Goal: Task Accomplishment & Management: Manage account settings

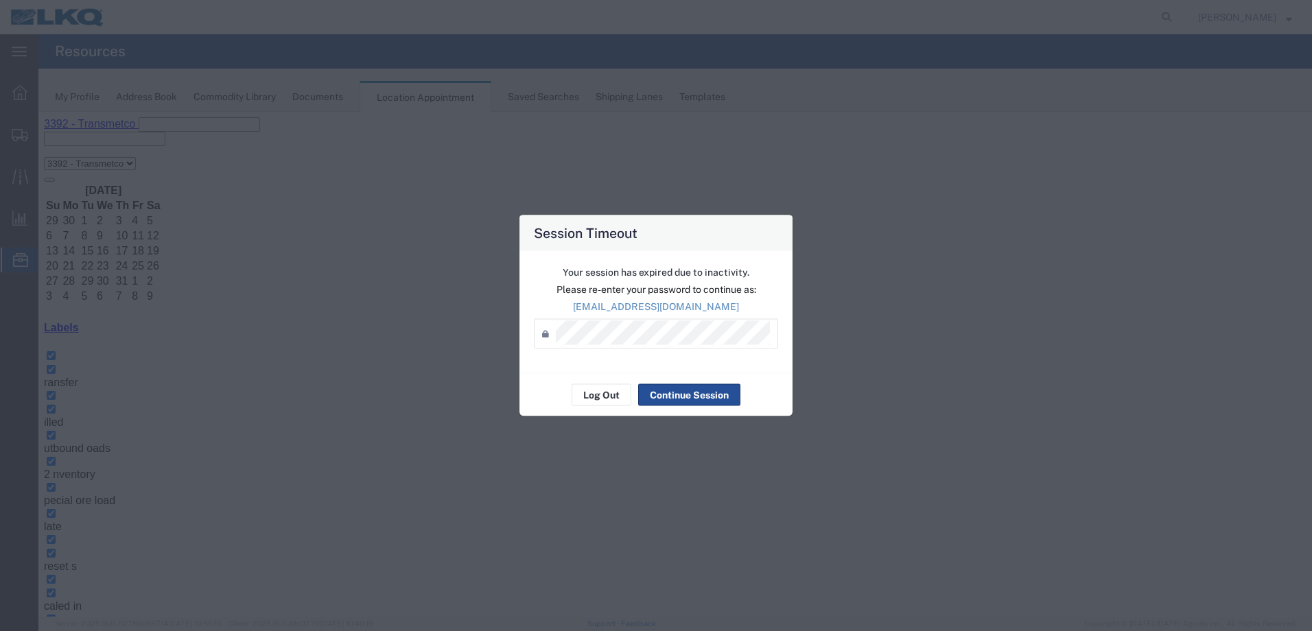
scroll to position [86, 0]
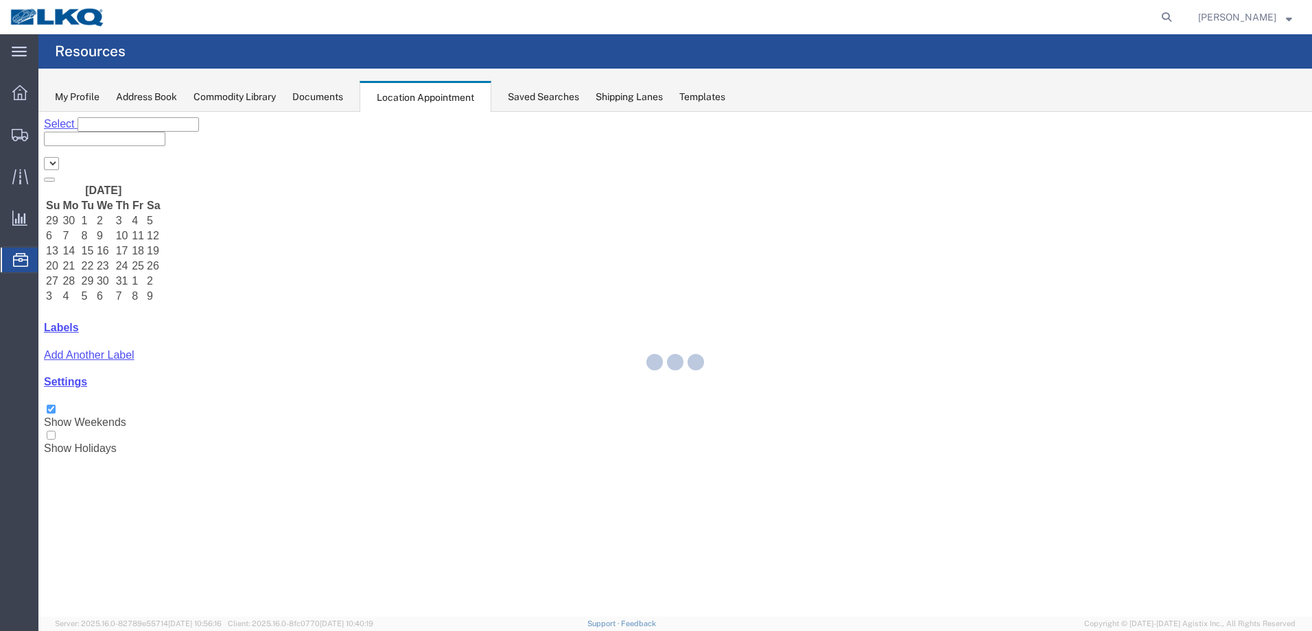
select select "28018"
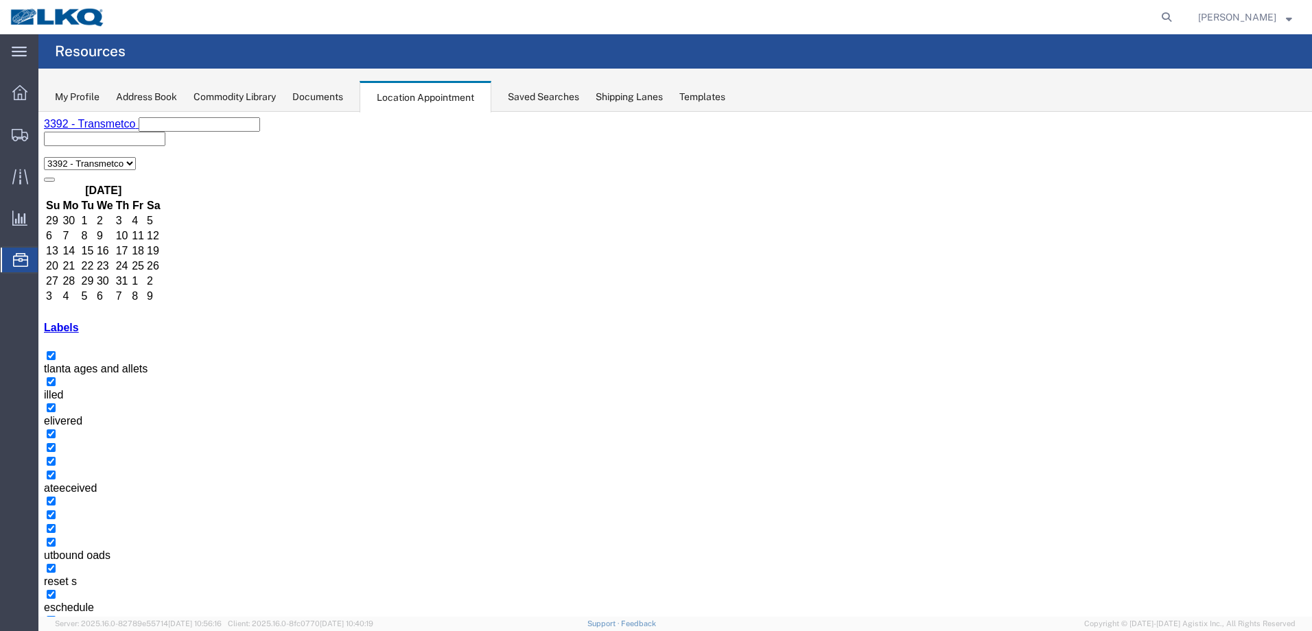
drag, startPoint x: 686, startPoint y: 451, endPoint x: 679, endPoint y: 480, distance: 29.0
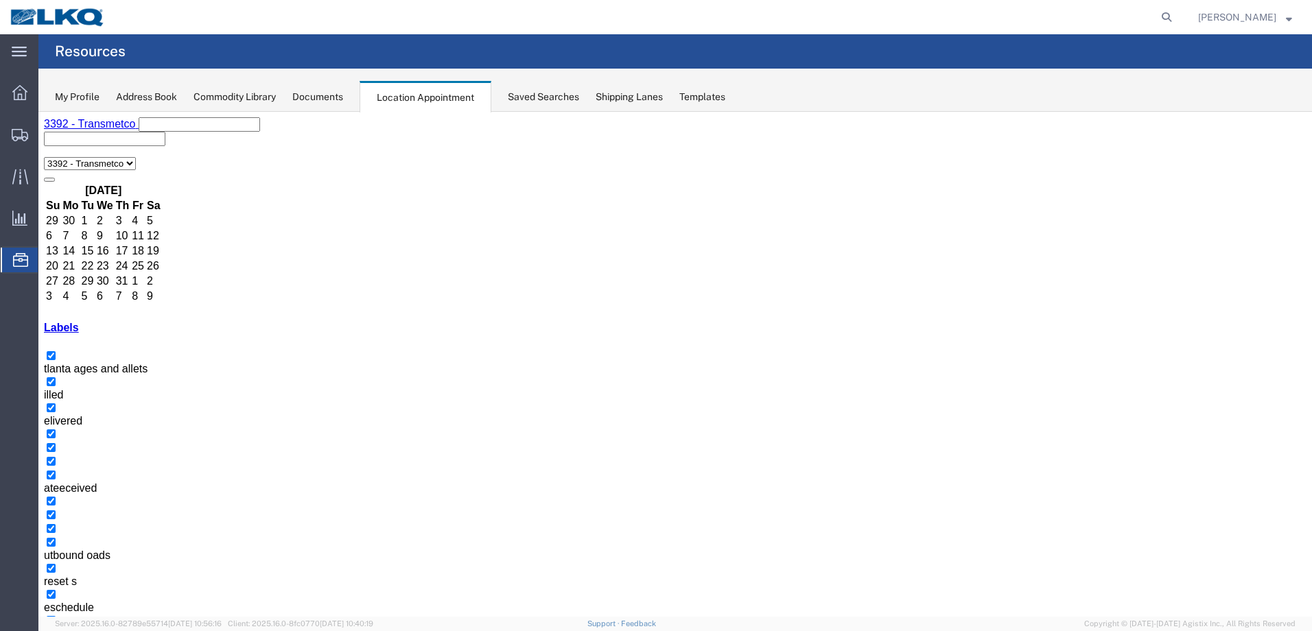
select select "1"
select select
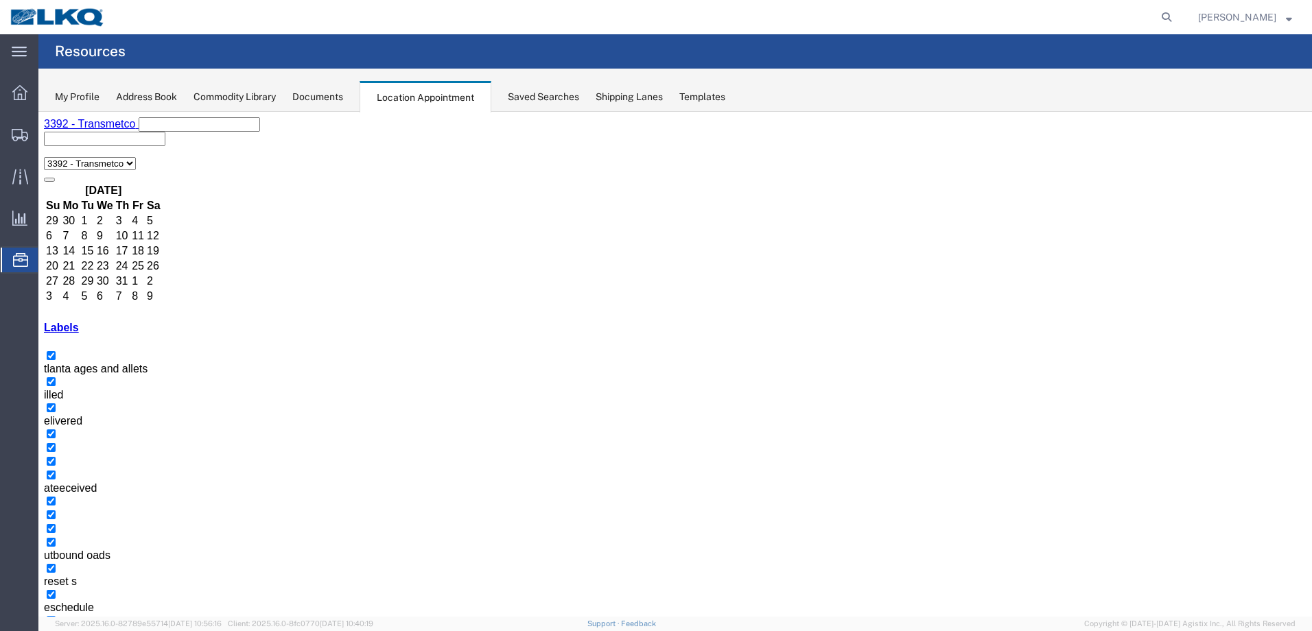
click at [1176, 17] on icon at bounding box center [1166, 17] width 19 height 19
click at [1062, 20] on input "search" at bounding box center [948, 17] width 417 height 33
paste input "56361212"
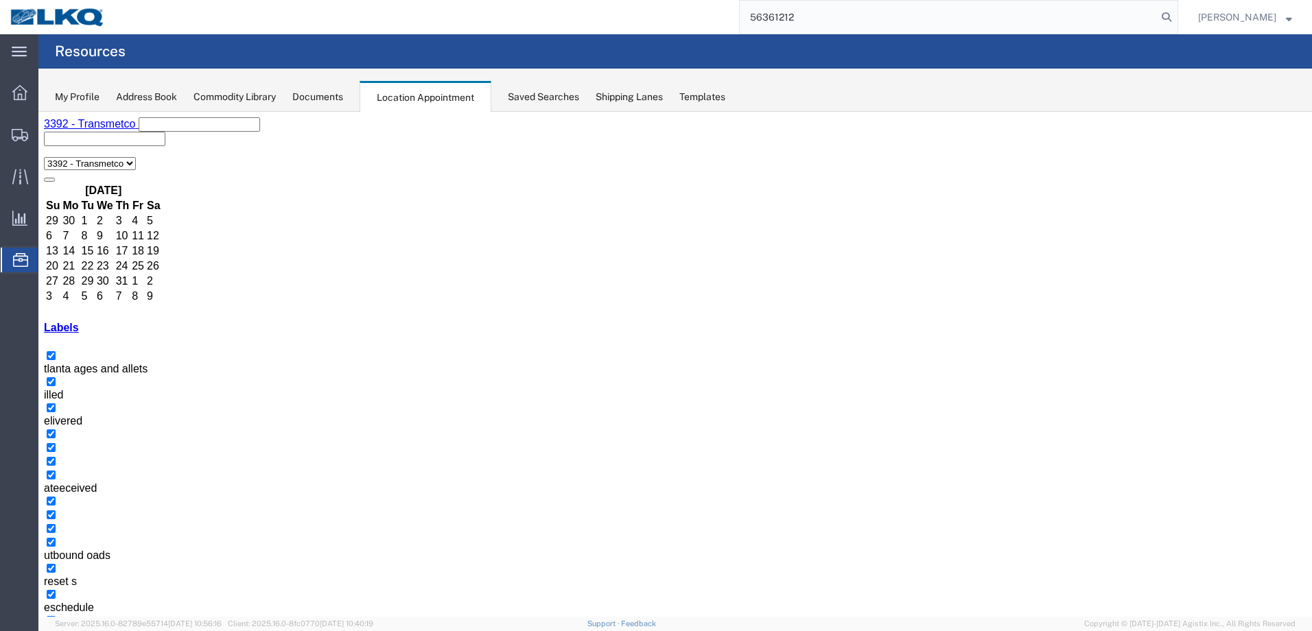
type input "56361212"
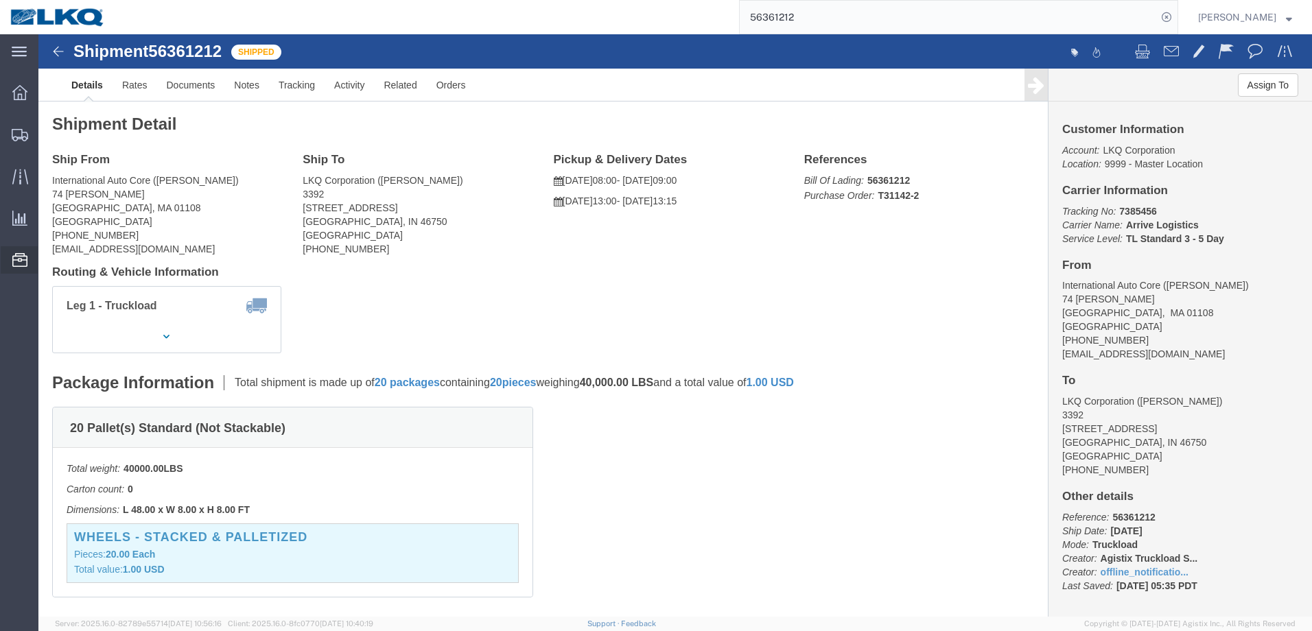
click at [19, 263] on icon at bounding box center [19, 260] width 15 height 14
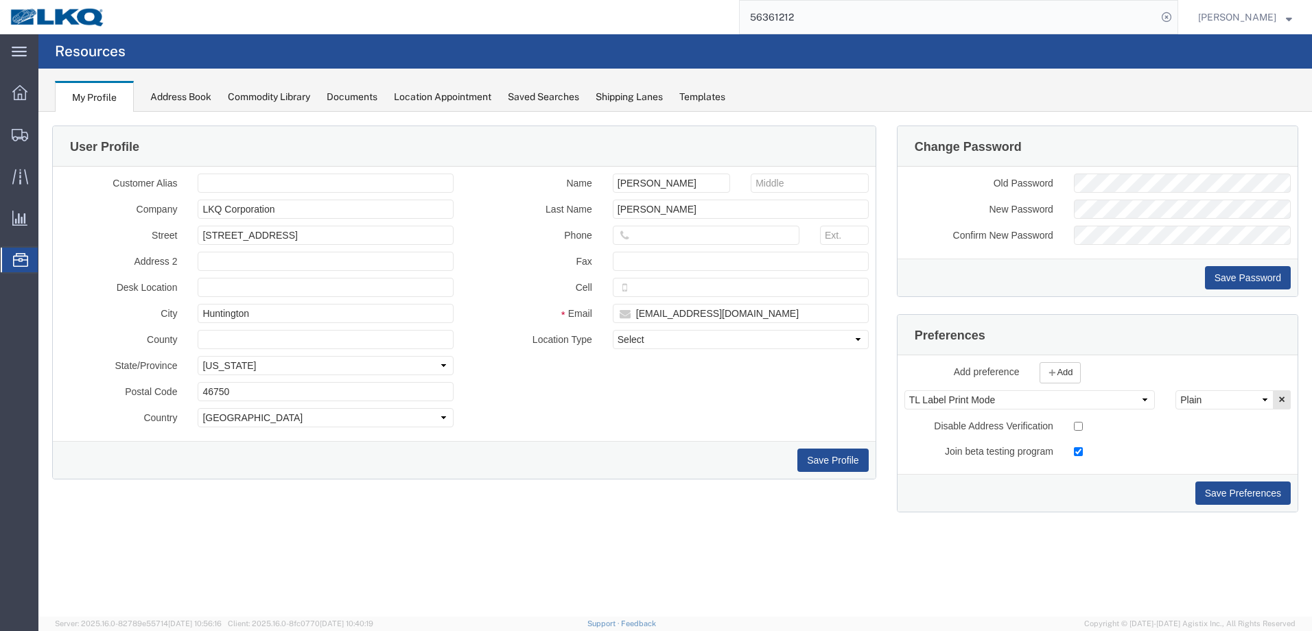
click at [467, 99] on div "Location Appointment" at bounding box center [442, 97] width 97 height 14
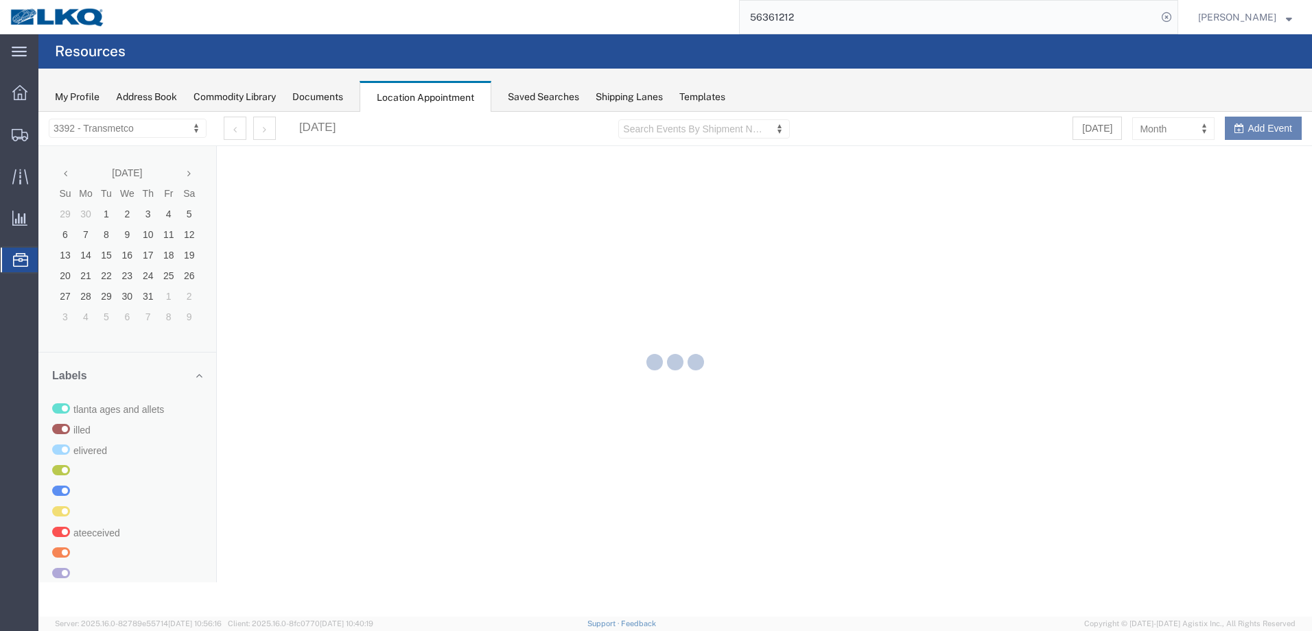
select select "28018"
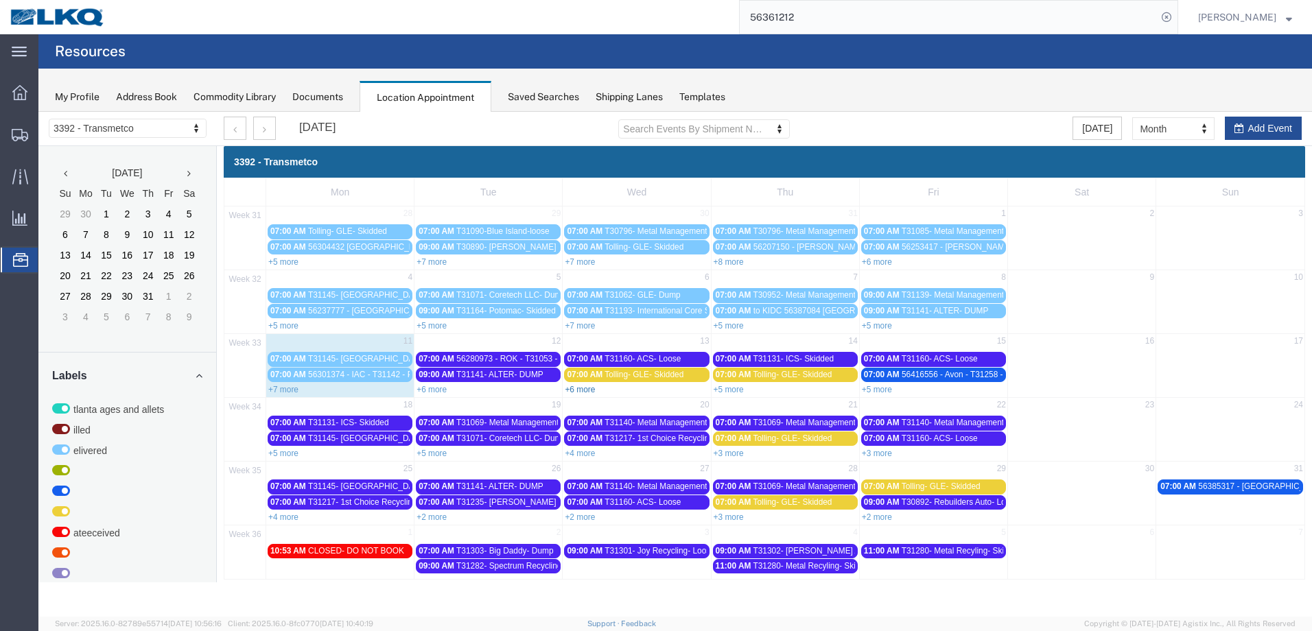
click at [590, 389] on link "+6 more" at bounding box center [580, 390] width 30 height 10
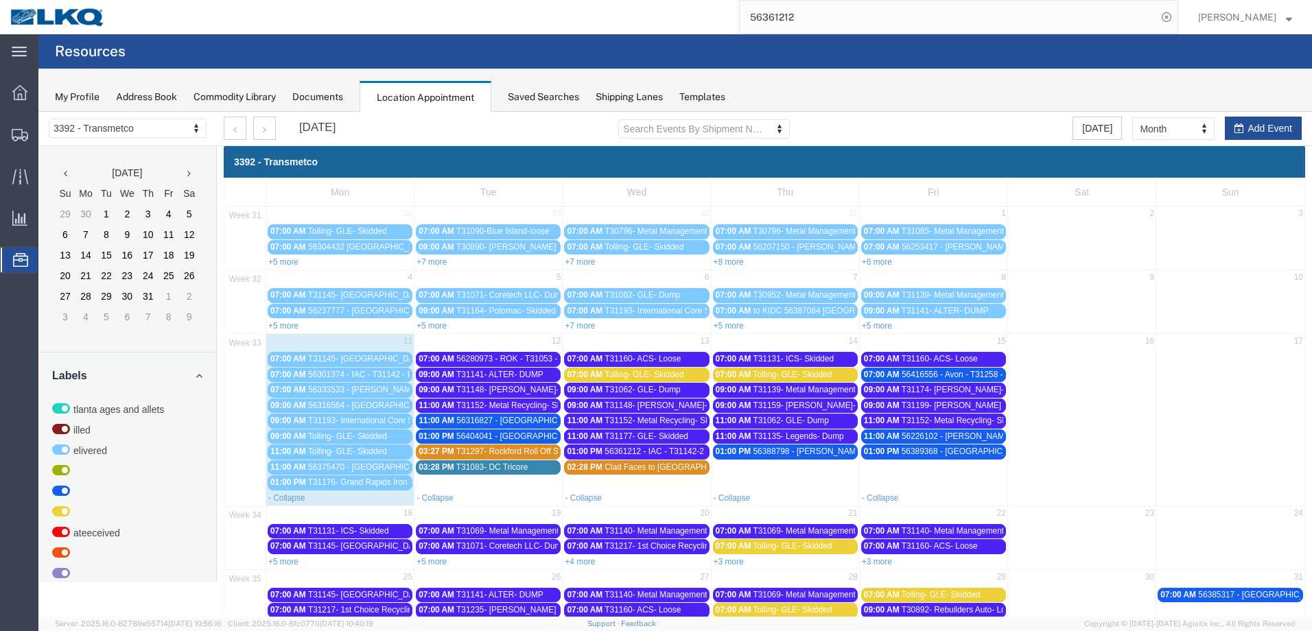
click at [675, 450] on span "56361212 - IAC - T31142-2 - Palletized" at bounding box center [675, 452] width 142 height 10
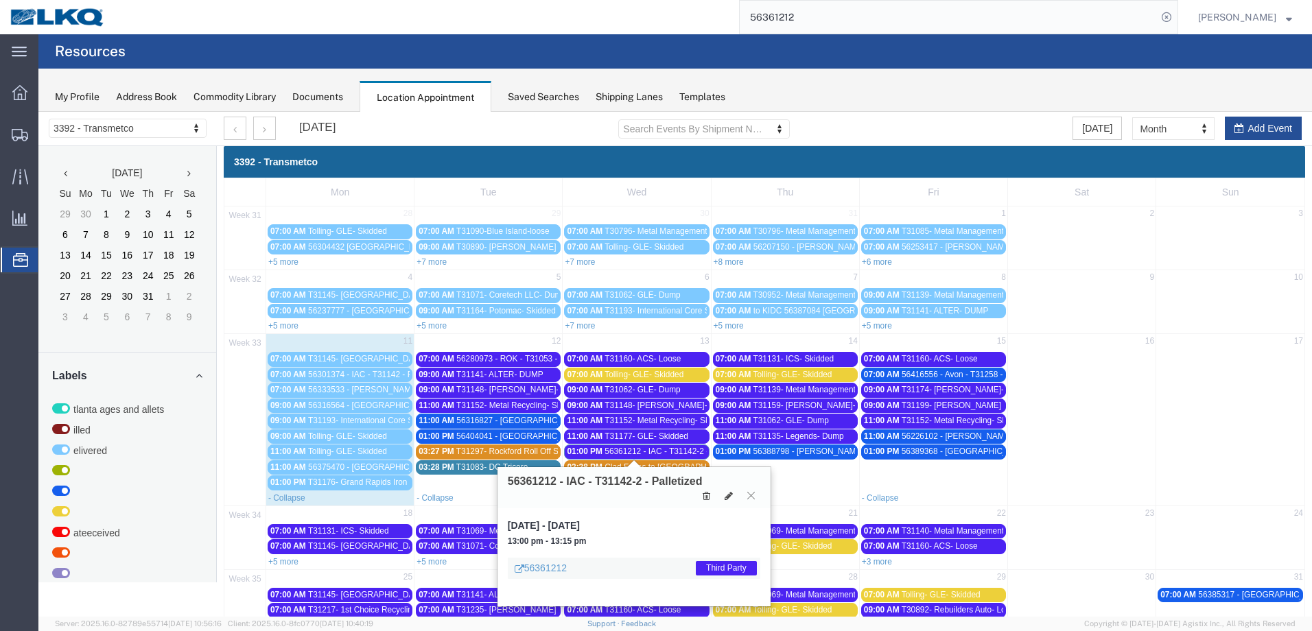
click at [751, 493] on icon at bounding box center [751, 495] width 8 height 8
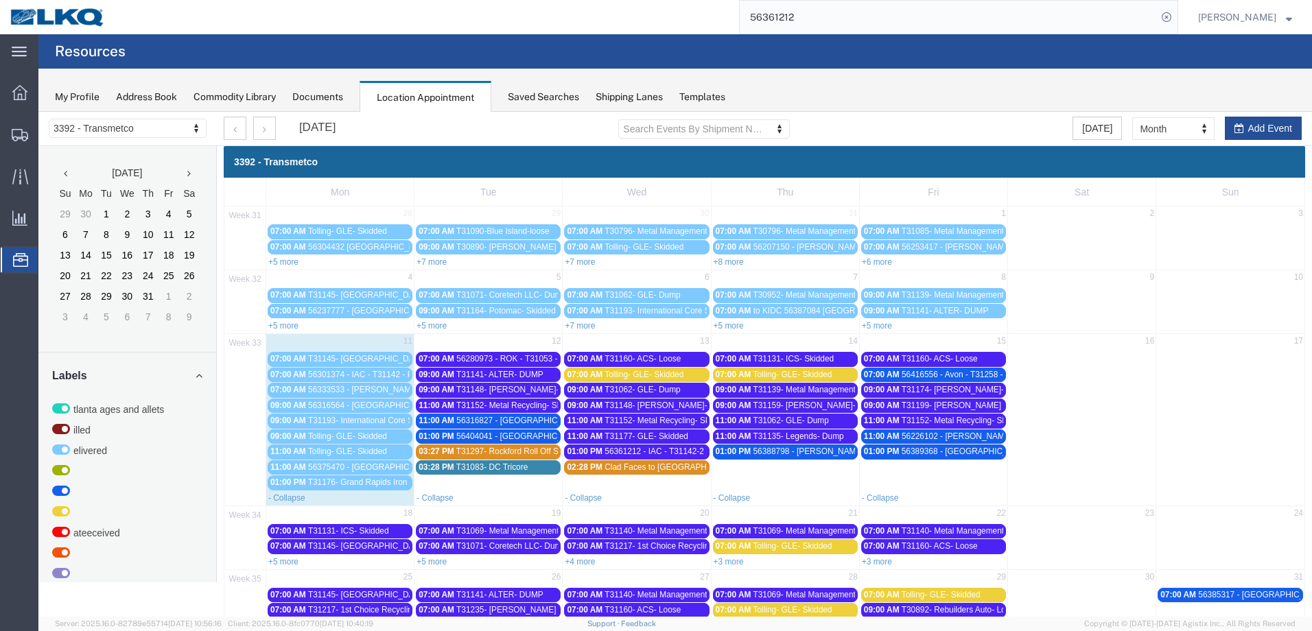
click at [816, 423] on span "T31062- GLE- Dump" at bounding box center [790, 421] width 75 height 10
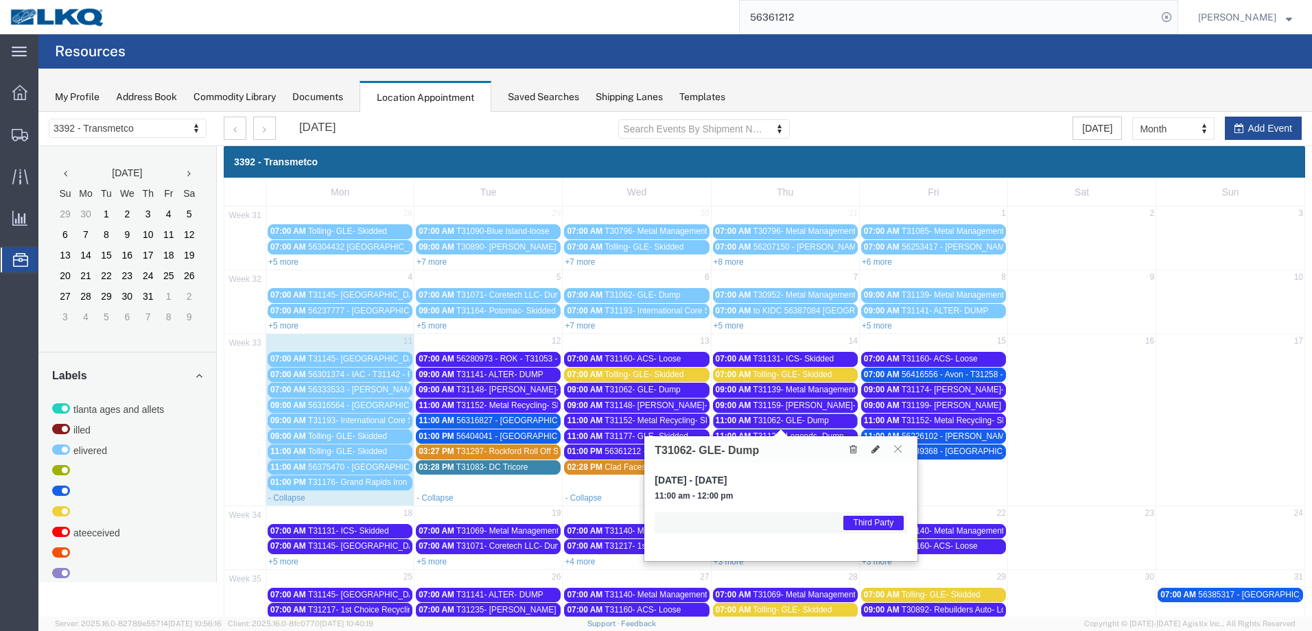
click at [900, 450] on icon at bounding box center [898, 449] width 8 height 8
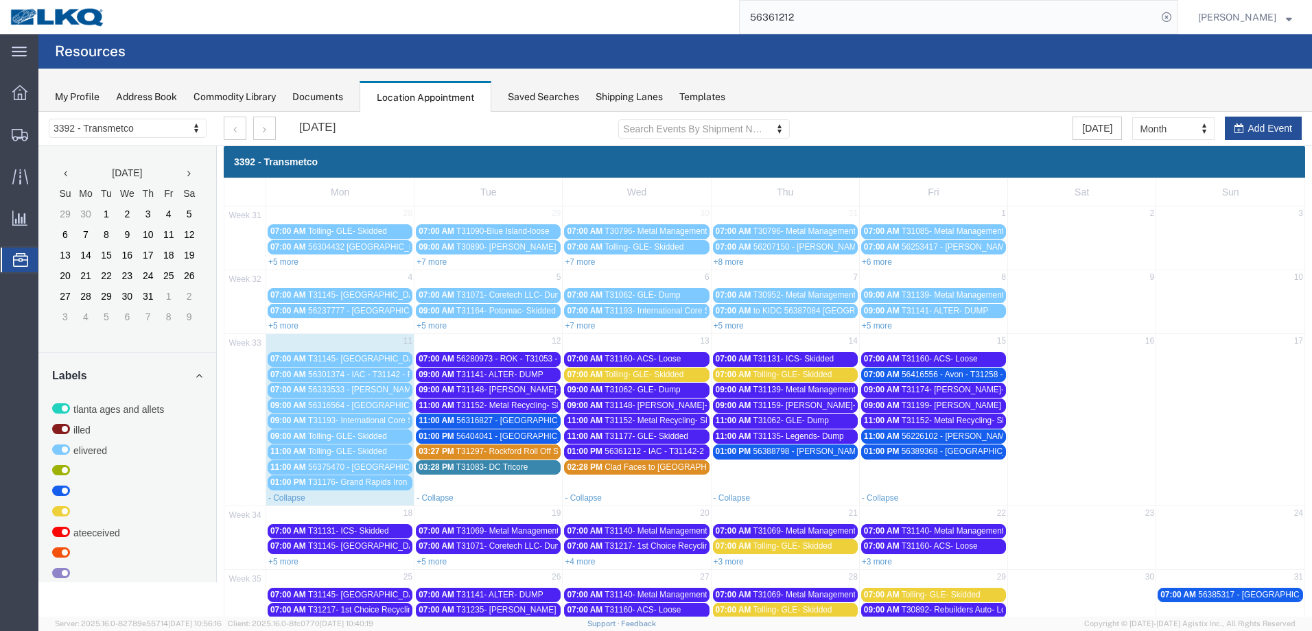
click at [791, 451] on span "56388798 - [PERSON_NAME] - T31274 - Palletized" at bounding box center [847, 452] width 188 height 10
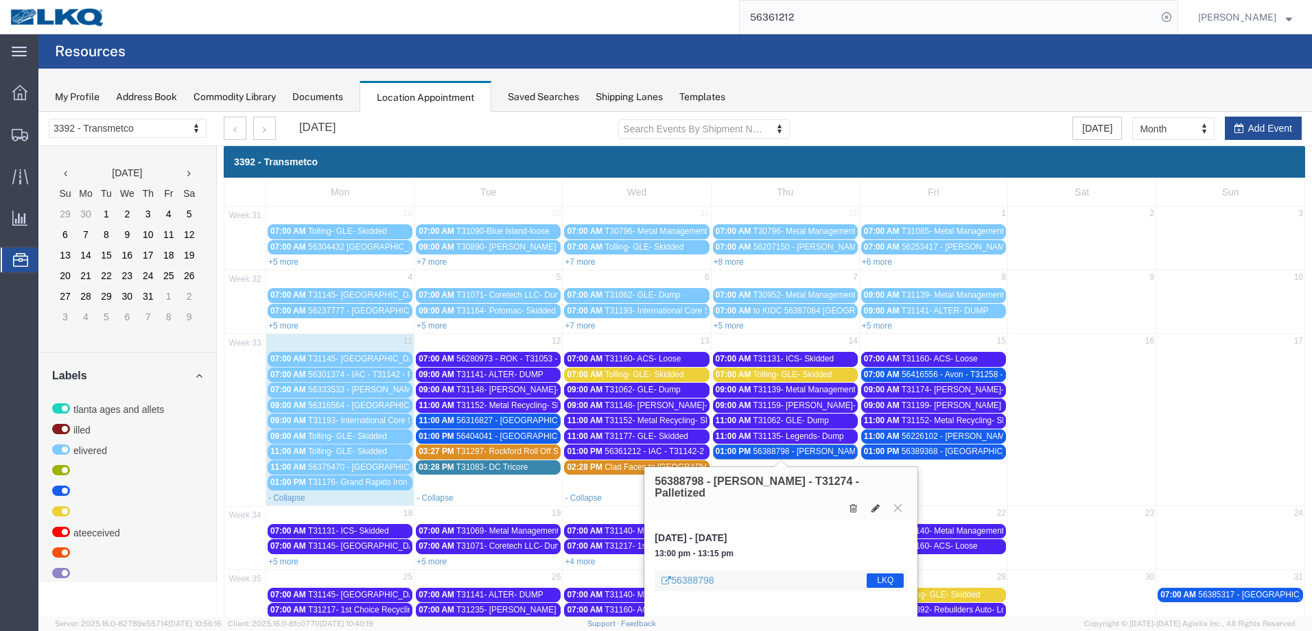
click at [696, 570] on div "56388798 LKQ" at bounding box center [781, 580] width 252 height 21
click at [698, 574] on link "56388798" at bounding box center [687, 581] width 52 height 14
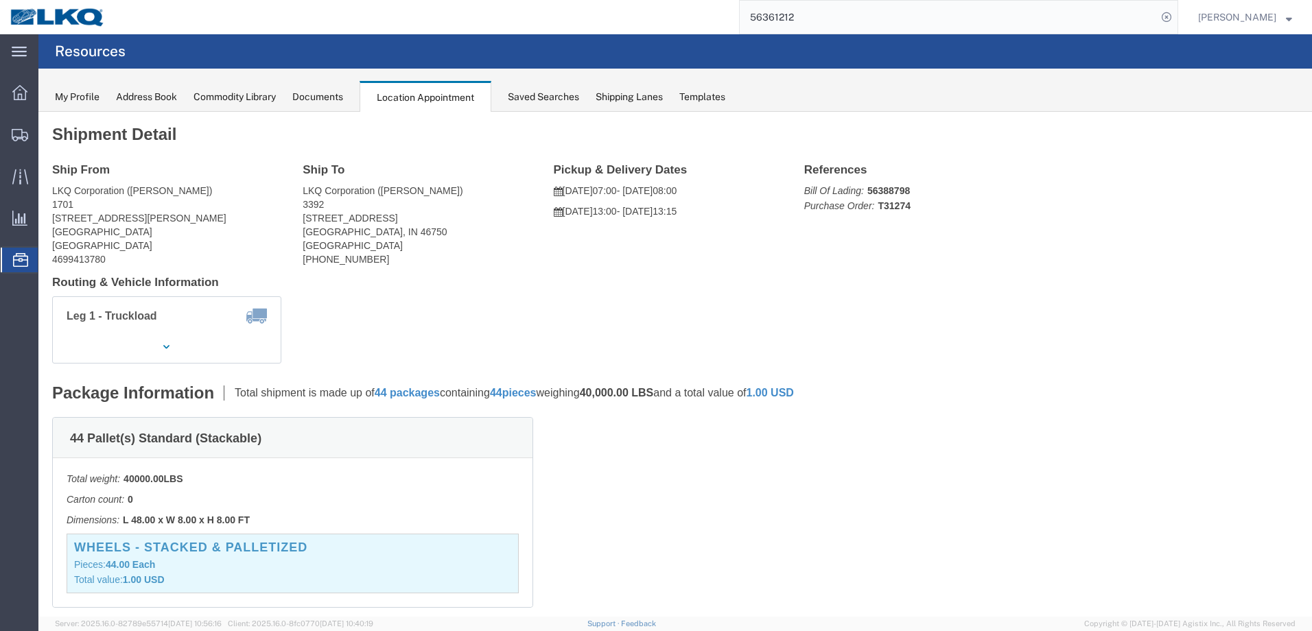
click at [427, 97] on div "Location Appointment" at bounding box center [425, 97] width 132 height 32
click at [411, 102] on div "Location Appointment" at bounding box center [425, 97] width 132 height 32
click at [10, 262] on div at bounding box center [20, 260] width 38 height 25
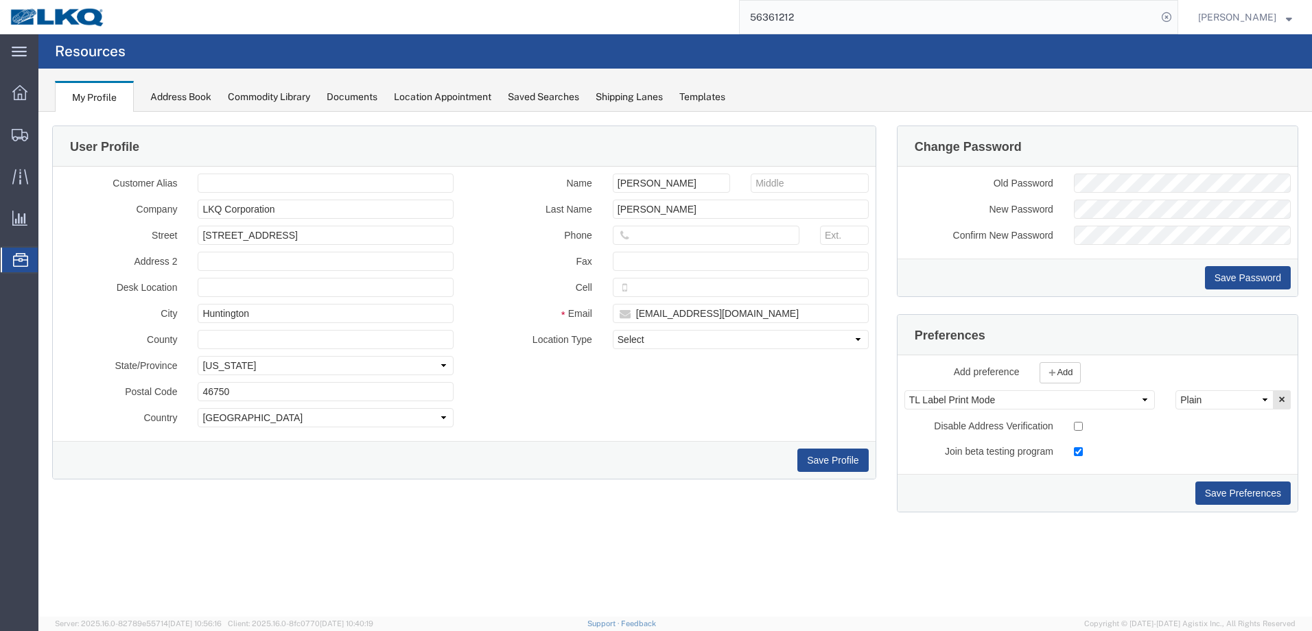
click at [448, 100] on div "Location Appointment" at bounding box center [442, 97] width 97 height 14
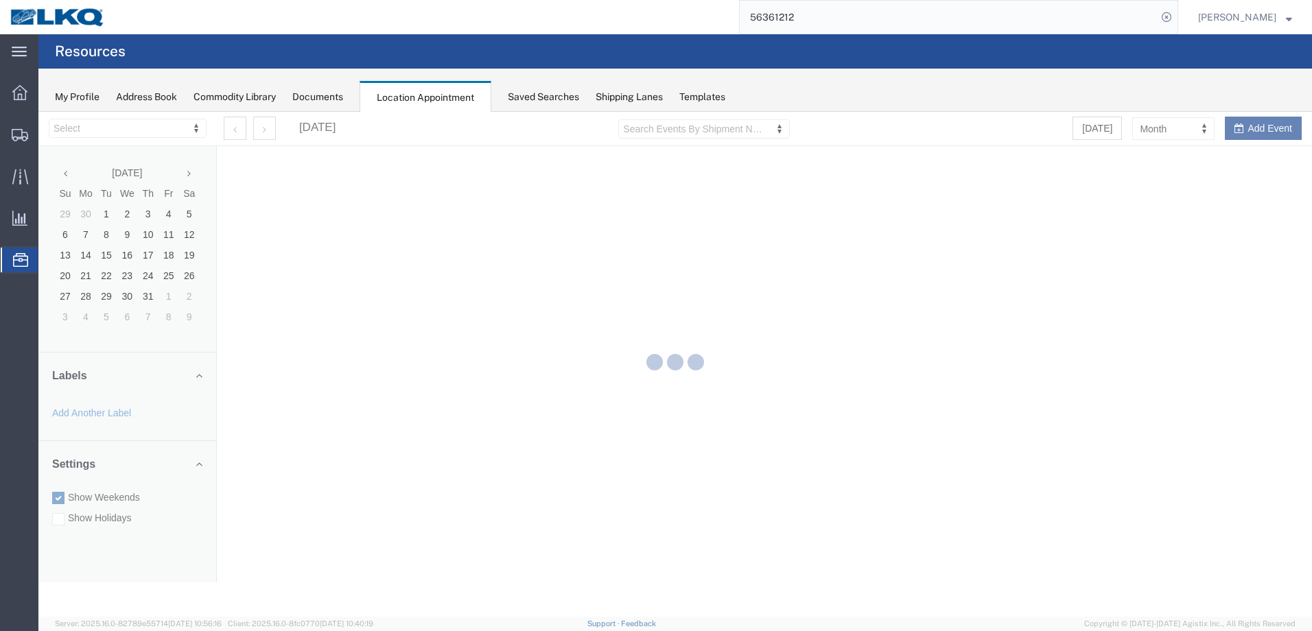
select select "28018"
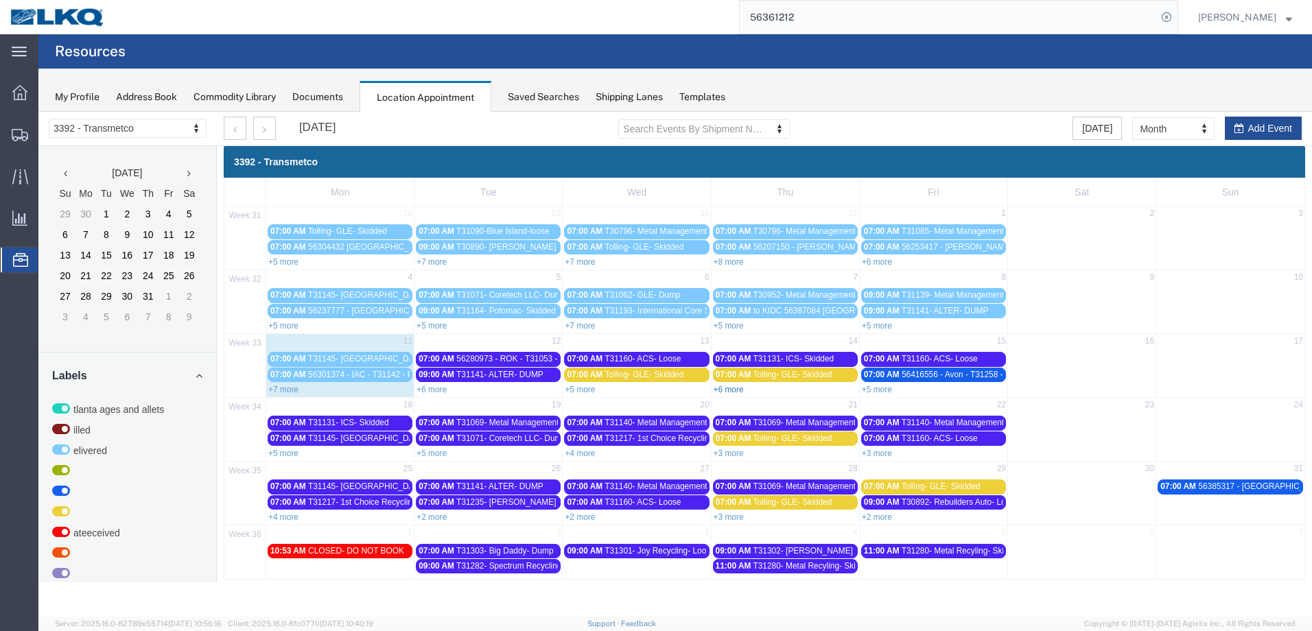
click at [719, 392] on link "+6 more" at bounding box center [729, 390] width 30 height 10
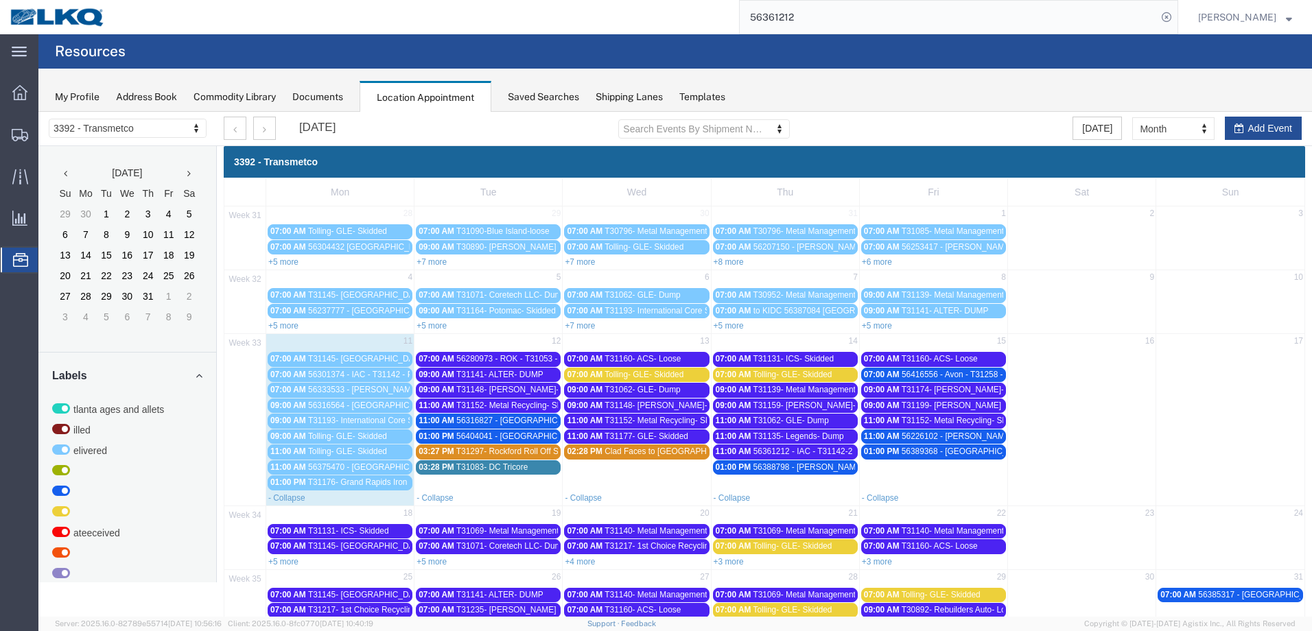
click at [805, 466] on span "56388798 - [PERSON_NAME] - T31274 - Palletized" at bounding box center [847, 467] width 188 height 10
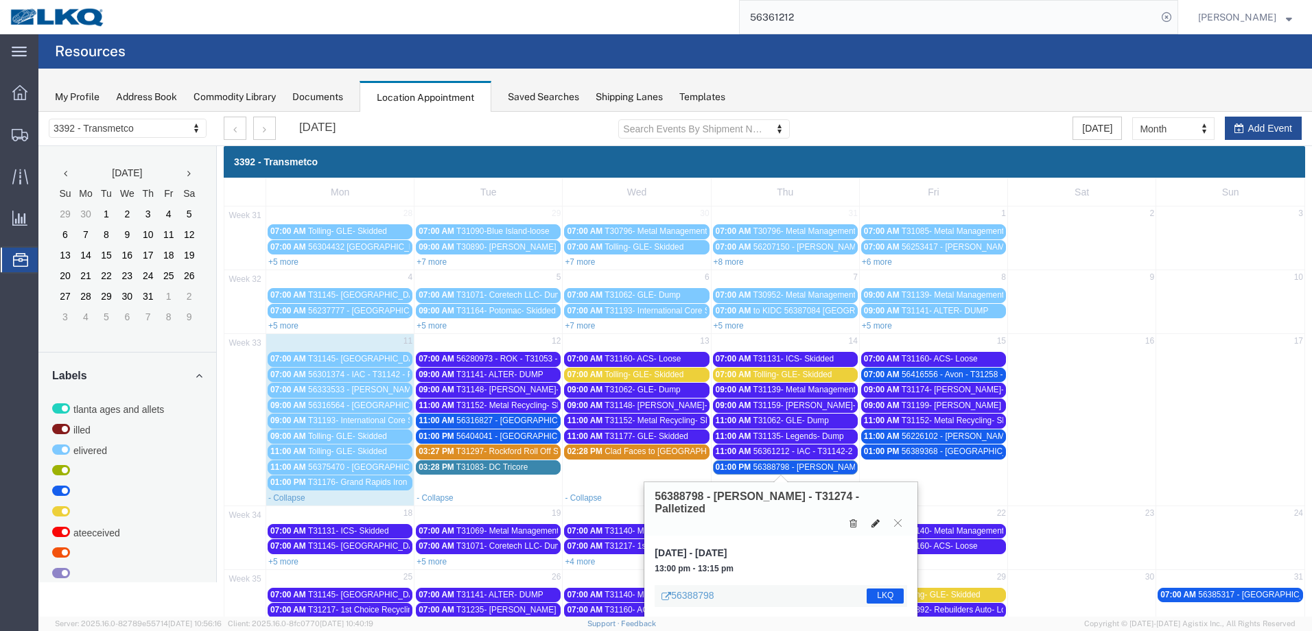
click at [878, 519] on icon at bounding box center [875, 524] width 8 height 10
select select "1"
select select "22"
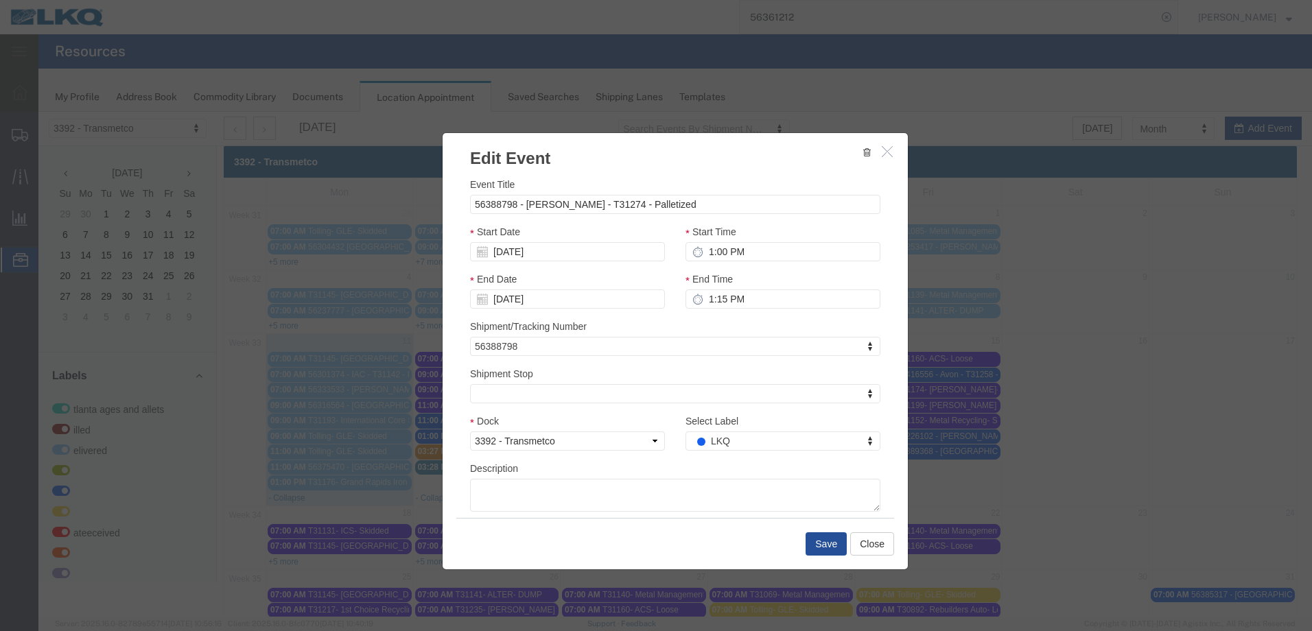
select select
click at [524, 204] on input "56388798 - [PERSON_NAME] - T31274 - Palletized" at bounding box center [675, 204] width 410 height 19
type input "56388798 - To KIDC- Burleson - T31274 - Palletized"
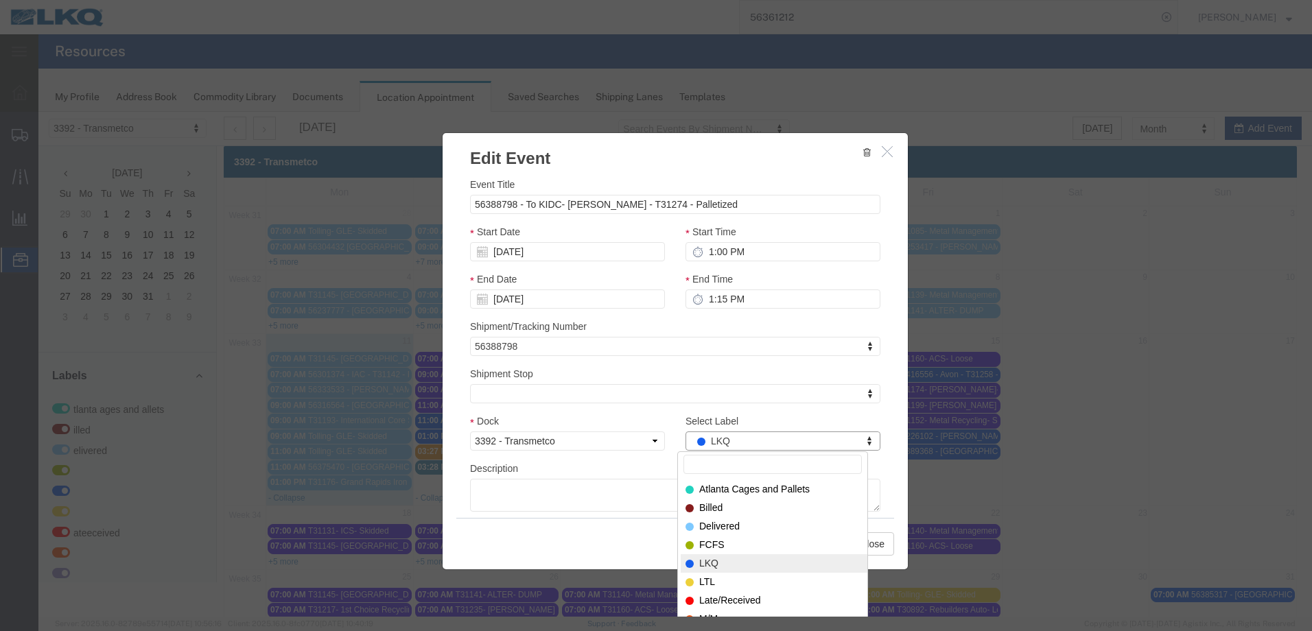
type input "y"
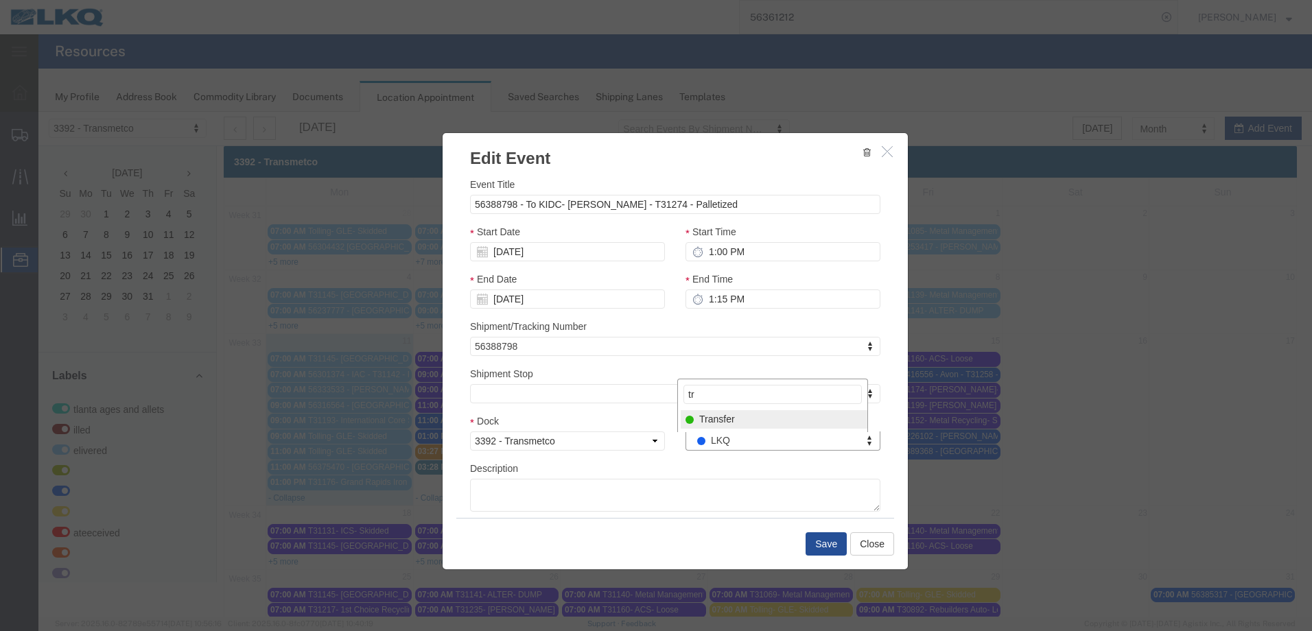
type input "tr"
select select "21"
drag, startPoint x: 716, startPoint y: 203, endPoint x: 432, endPoint y: 237, distance: 285.4
click at [432, 237] on div "Edit Event Event Title 56388798 - To KIDC- Burleson - T31274 - Palletized Start…" at bounding box center [674, 364] width 1273 height 505
click at [824, 545] on button "Save" at bounding box center [825, 543] width 41 height 23
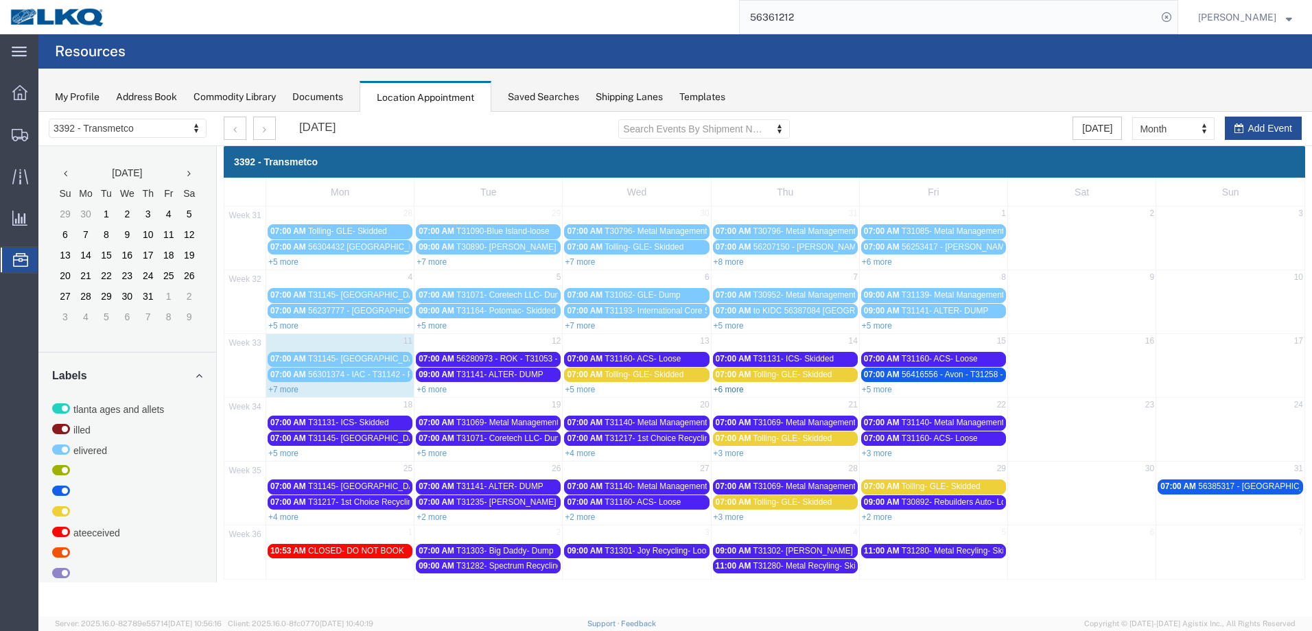
click at [737, 388] on link "+6 more" at bounding box center [729, 390] width 30 height 10
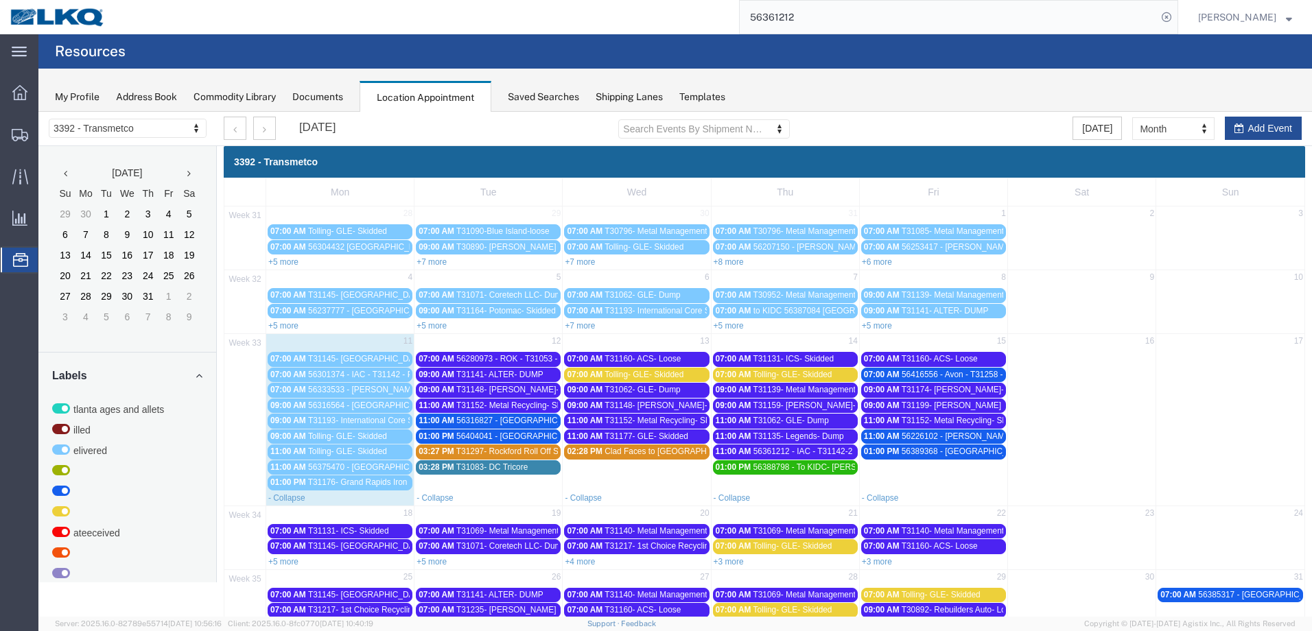
click at [919, 376] on span "56416556 - Avon - T31258 - Palletized" at bounding box center [970, 375] width 139 height 10
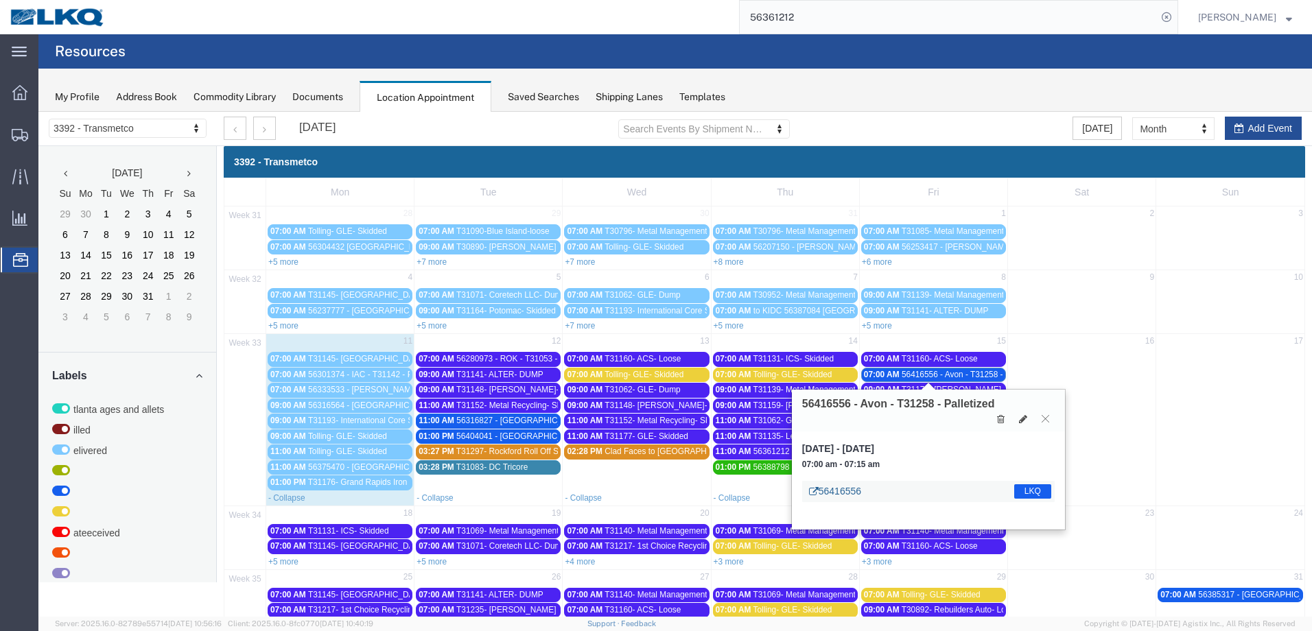
click at [827, 488] on link "56416556" at bounding box center [835, 491] width 52 height 14
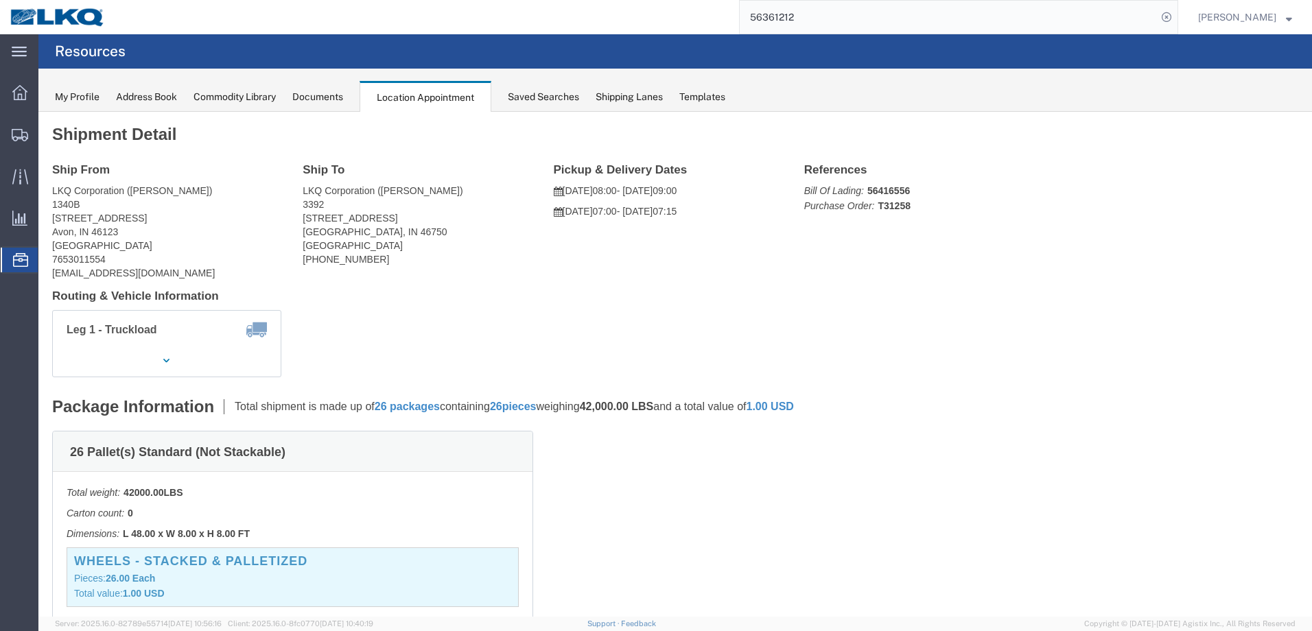
click at [448, 104] on div "Location Appointment" at bounding box center [425, 97] width 132 height 32
click at [20, 257] on icon at bounding box center [20, 260] width 15 height 14
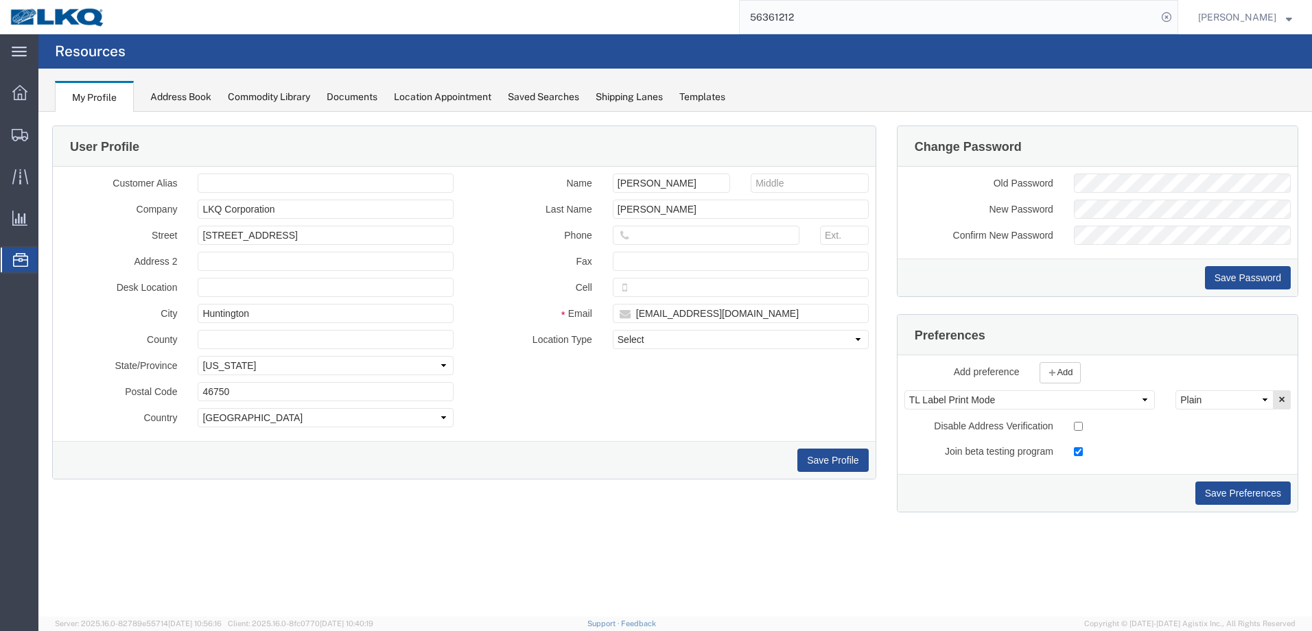
click at [452, 98] on div "Location Appointment" at bounding box center [442, 97] width 97 height 14
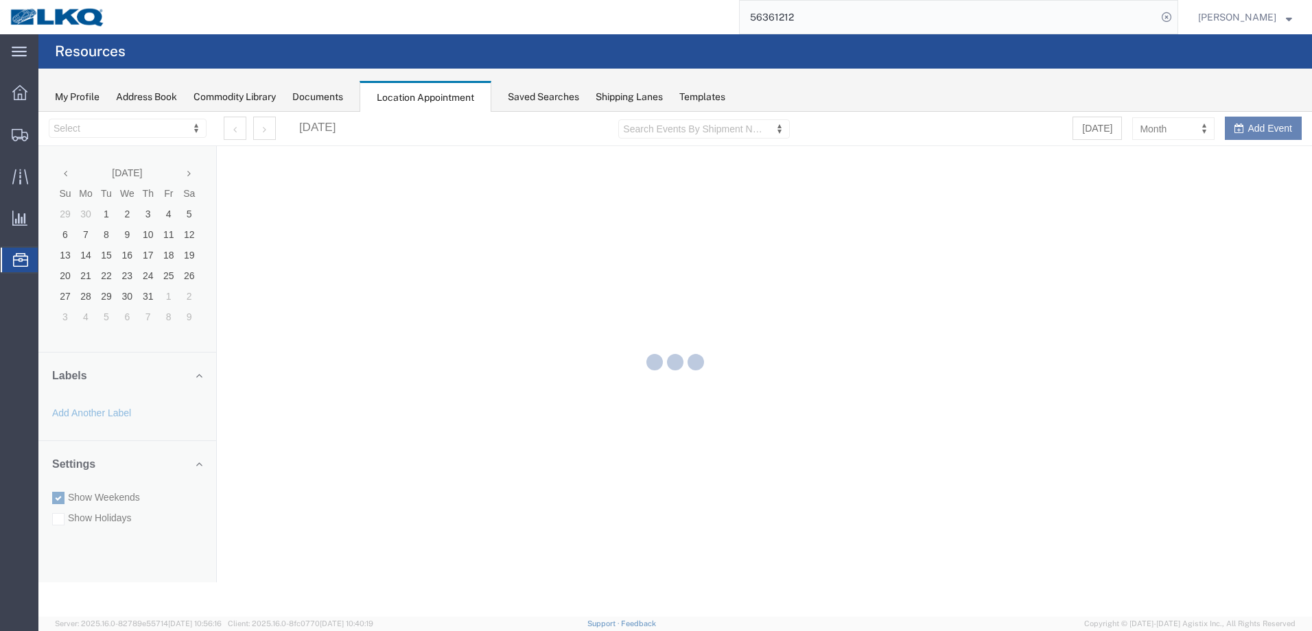
select select "28018"
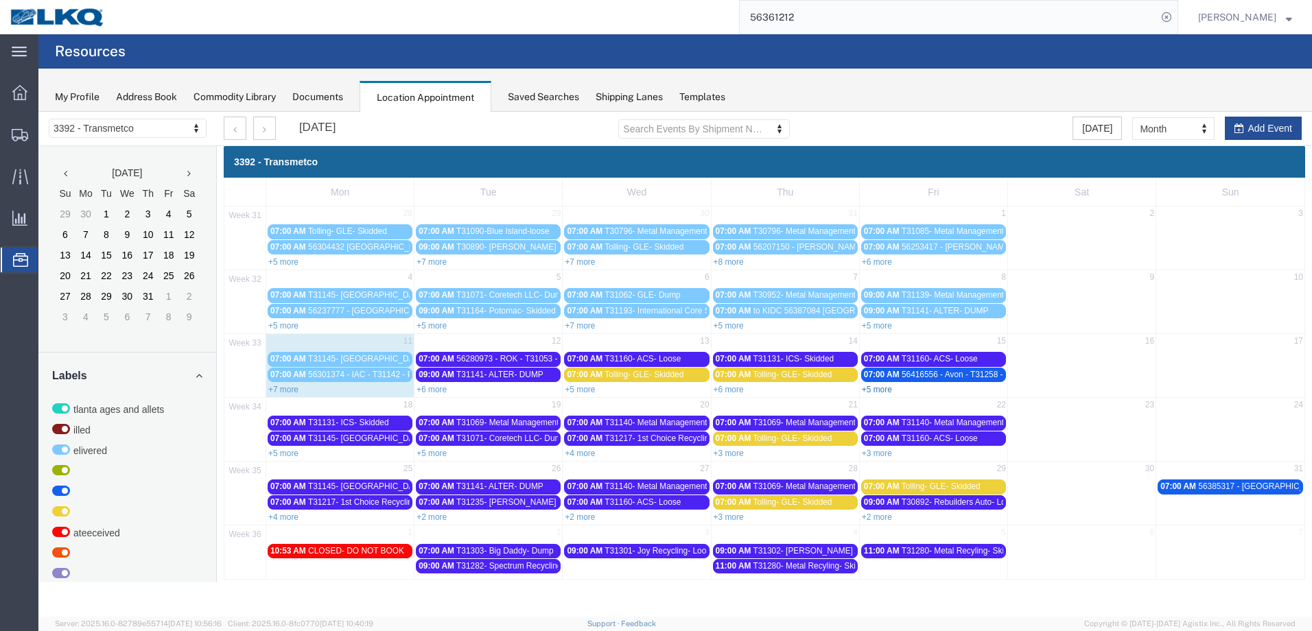
click at [886, 390] on link "+5 more" at bounding box center [877, 390] width 30 height 10
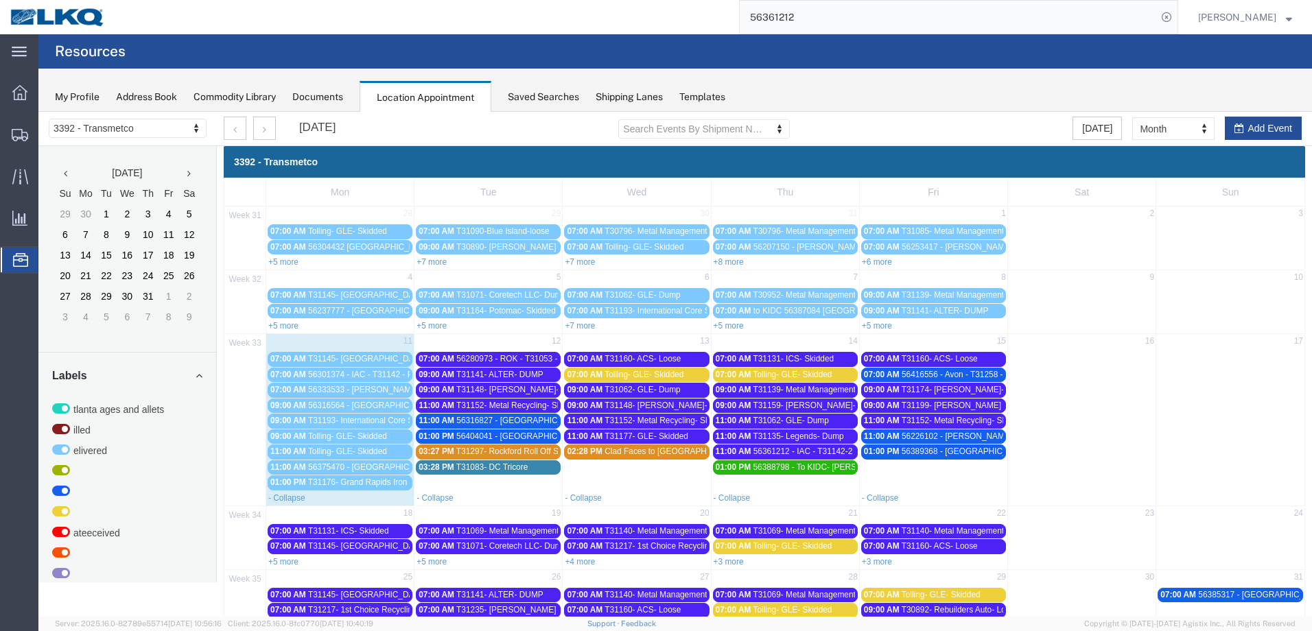
click at [956, 434] on span "56226102 - [PERSON_NAME] - T31173 - Palletized" at bounding box center [995, 437] width 188 height 10
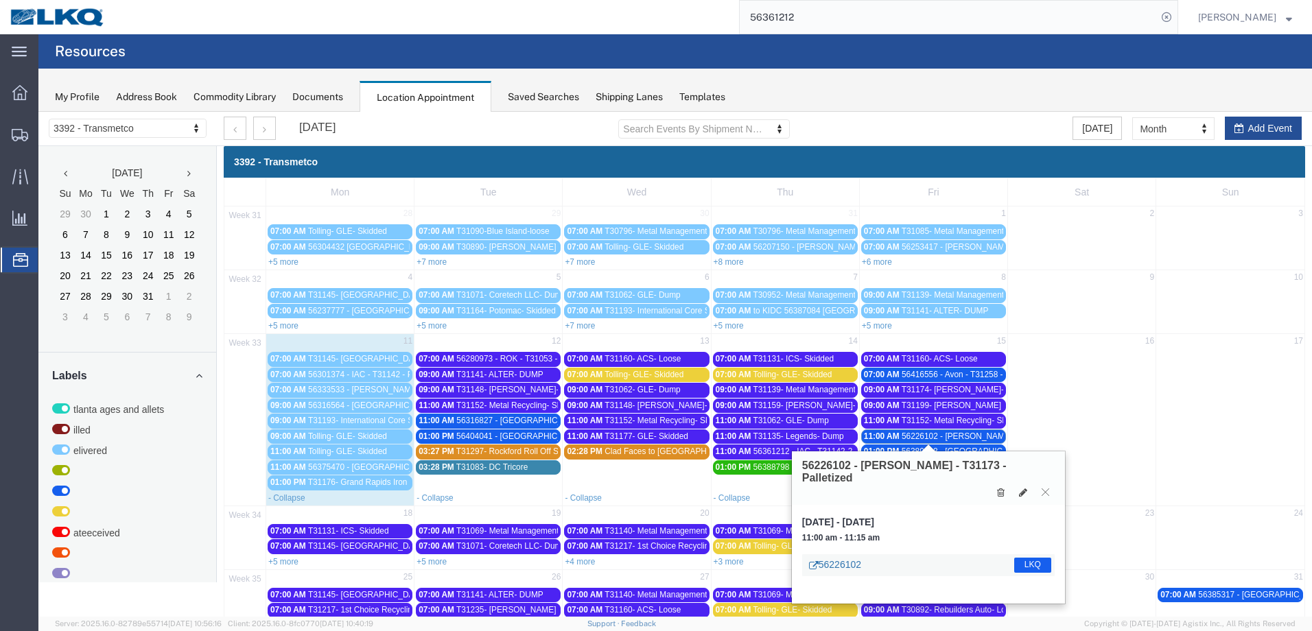
click at [841, 558] on link "56226102" at bounding box center [835, 565] width 52 height 14
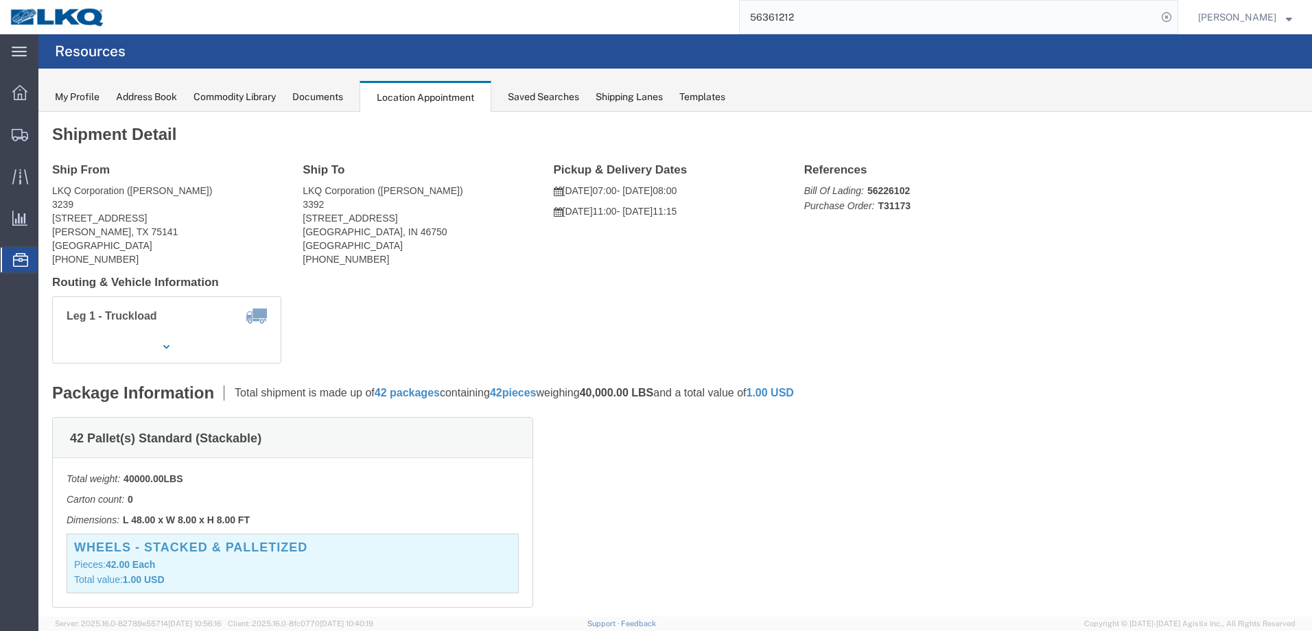
click at [429, 102] on div "Location Appointment" at bounding box center [425, 97] width 132 height 32
click at [23, 261] on icon at bounding box center [20, 260] width 15 height 14
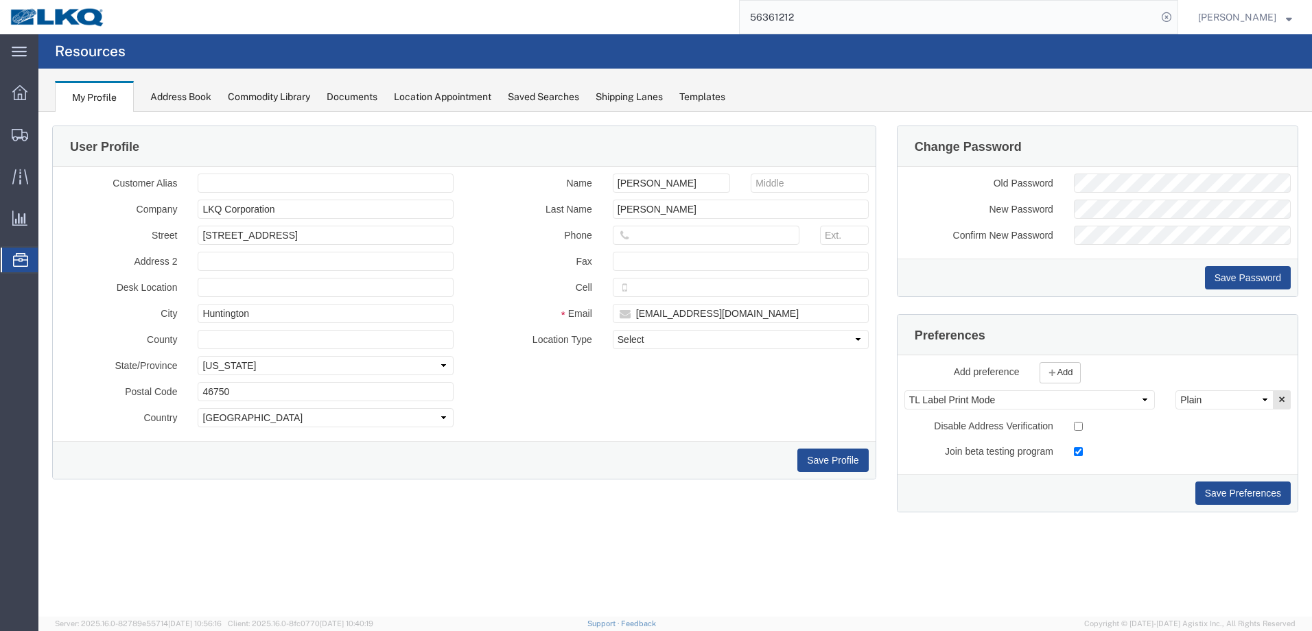
click at [433, 99] on div "Location Appointment" at bounding box center [442, 97] width 97 height 14
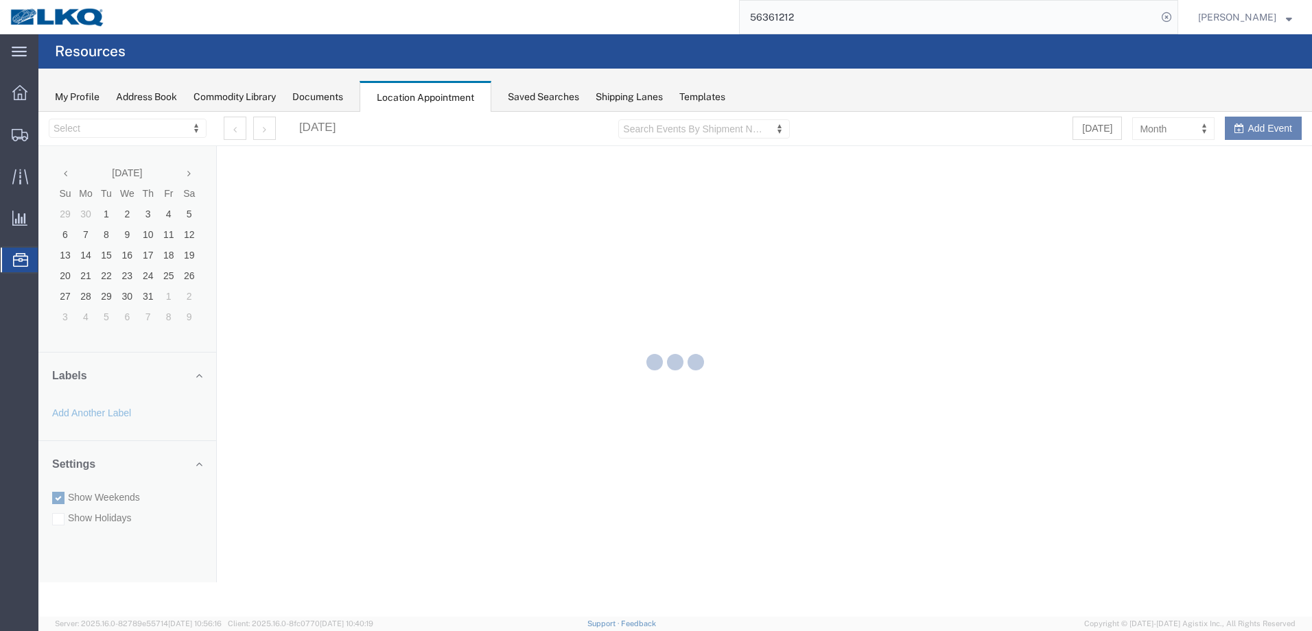
select select "28018"
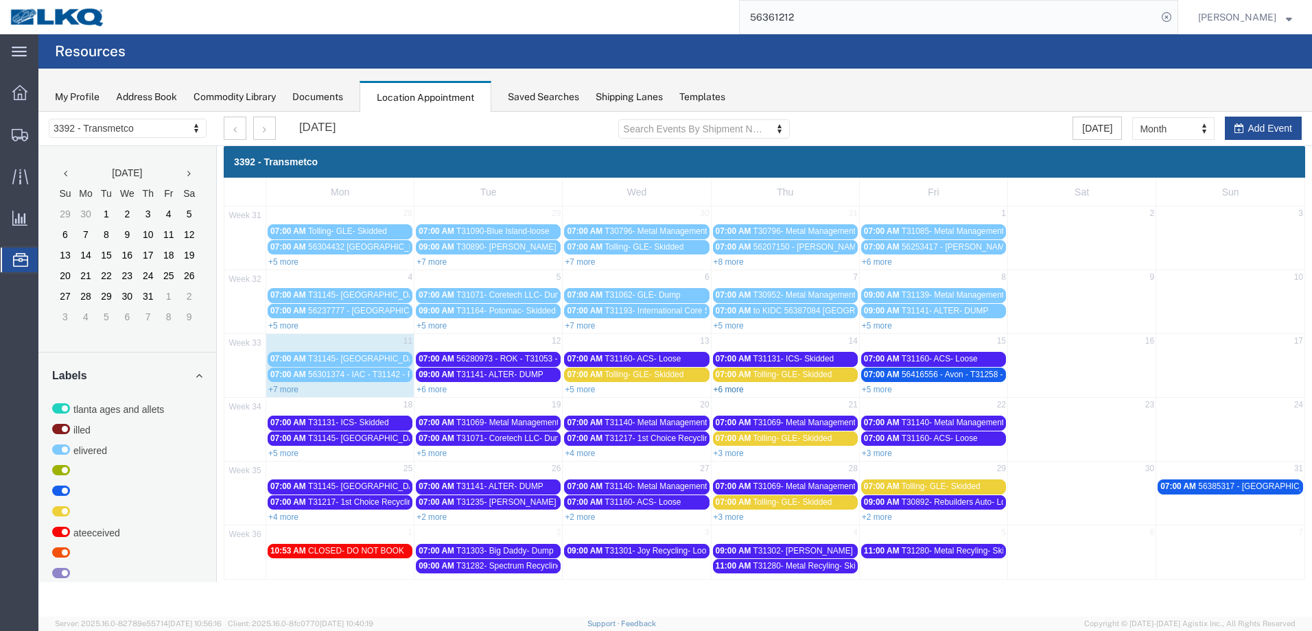
click at [731, 390] on link "+6 more" at bounding box center [729, 390] width 30 height 10
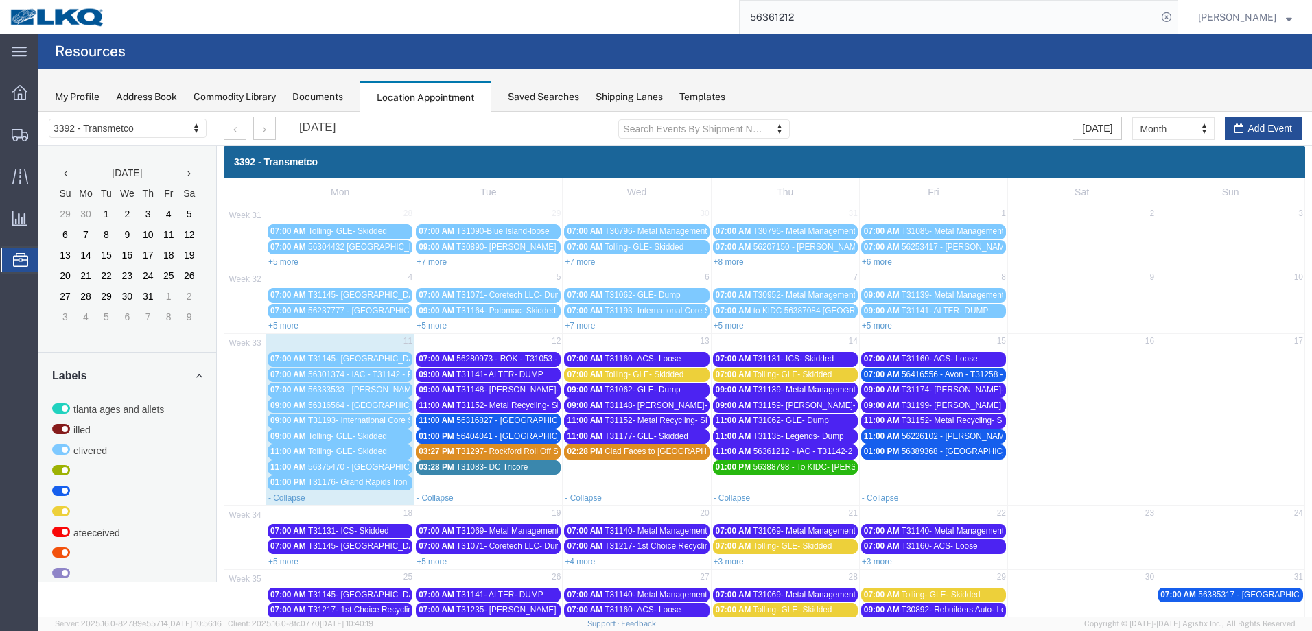
click at [963, 454] on span "56389368 - [GEOGRAPHIC_DATA] - T31275 - Palletized" at bounding box center [1004, 452] width 206 height 10
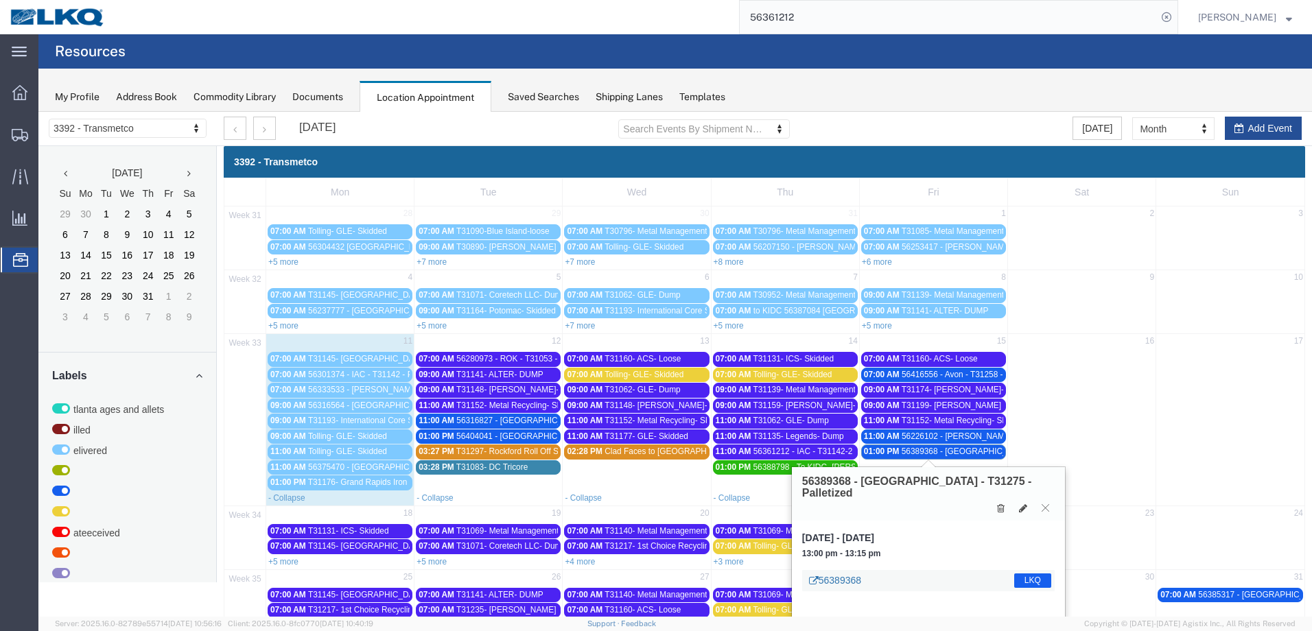
click at [857, 574] on link "56389368" at bounding box center [835, 581] width 52 height 14
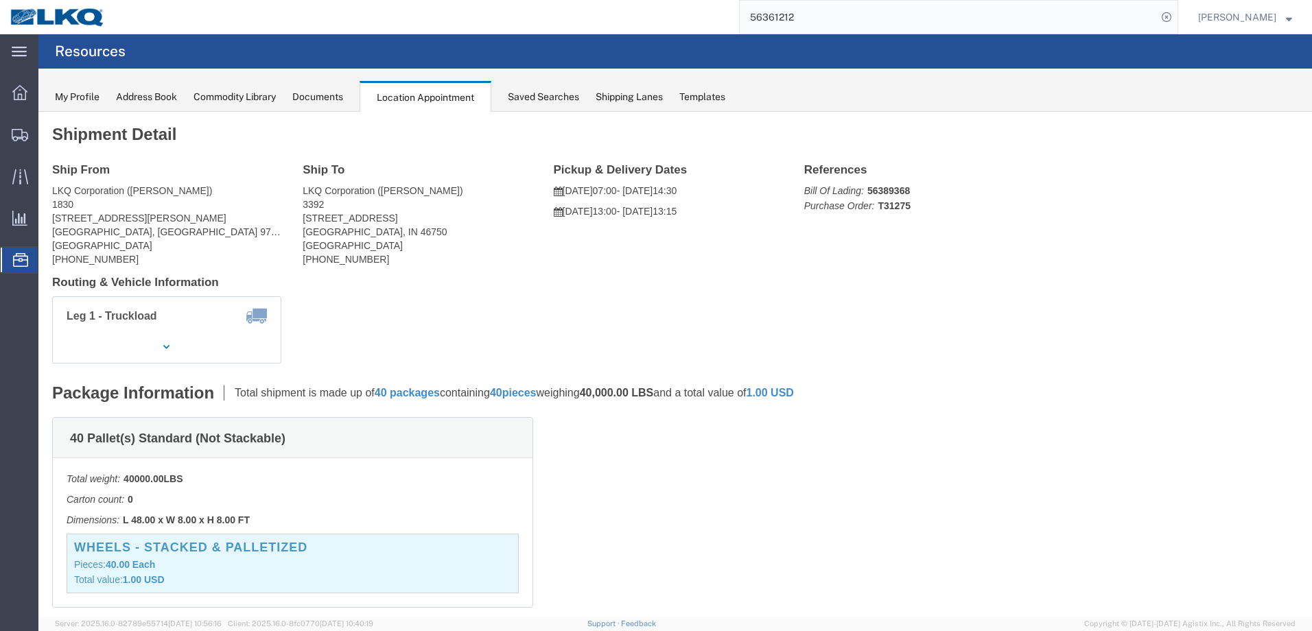
click at [21, 261] on icon at bounding box center [20, 260] width 15 height 14
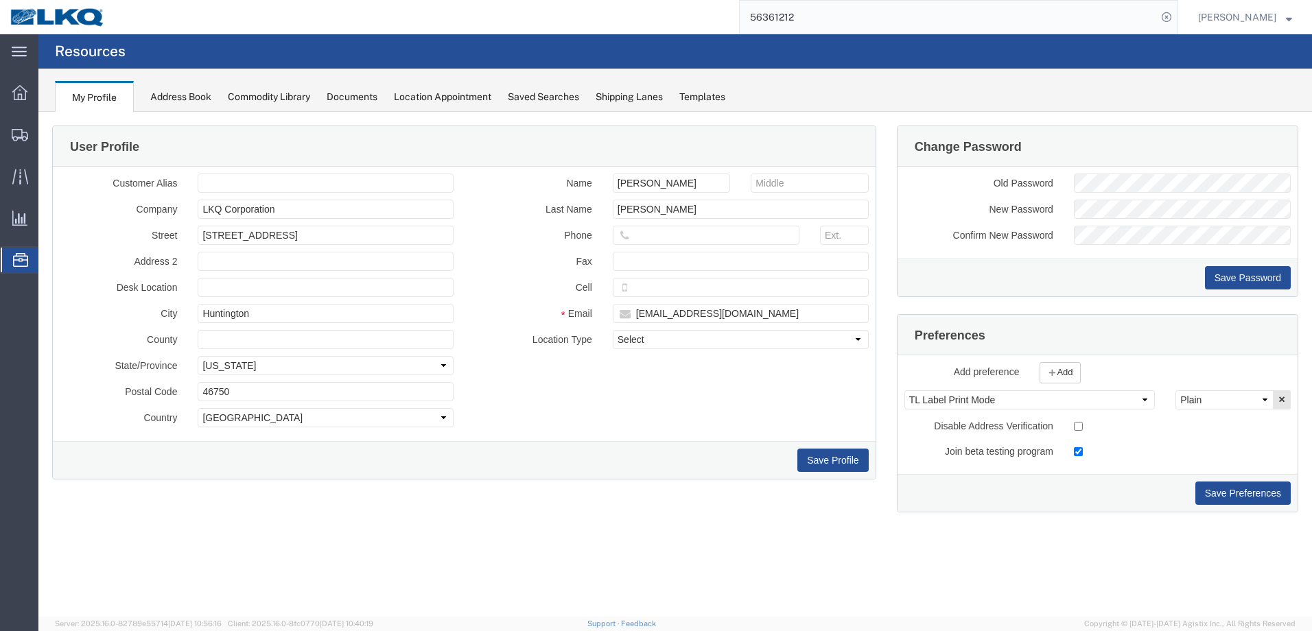
click at [441, 95] on div "Location Appointment" at bounding box center [442, 97] width 97 height 14
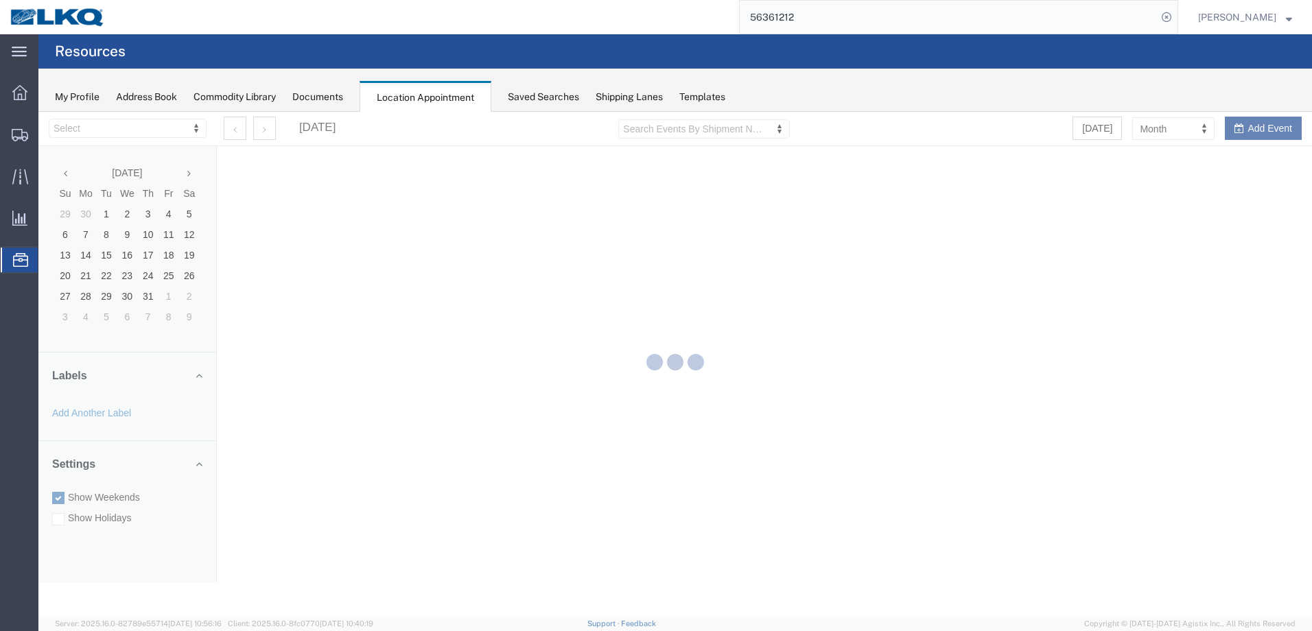
select select "28018"
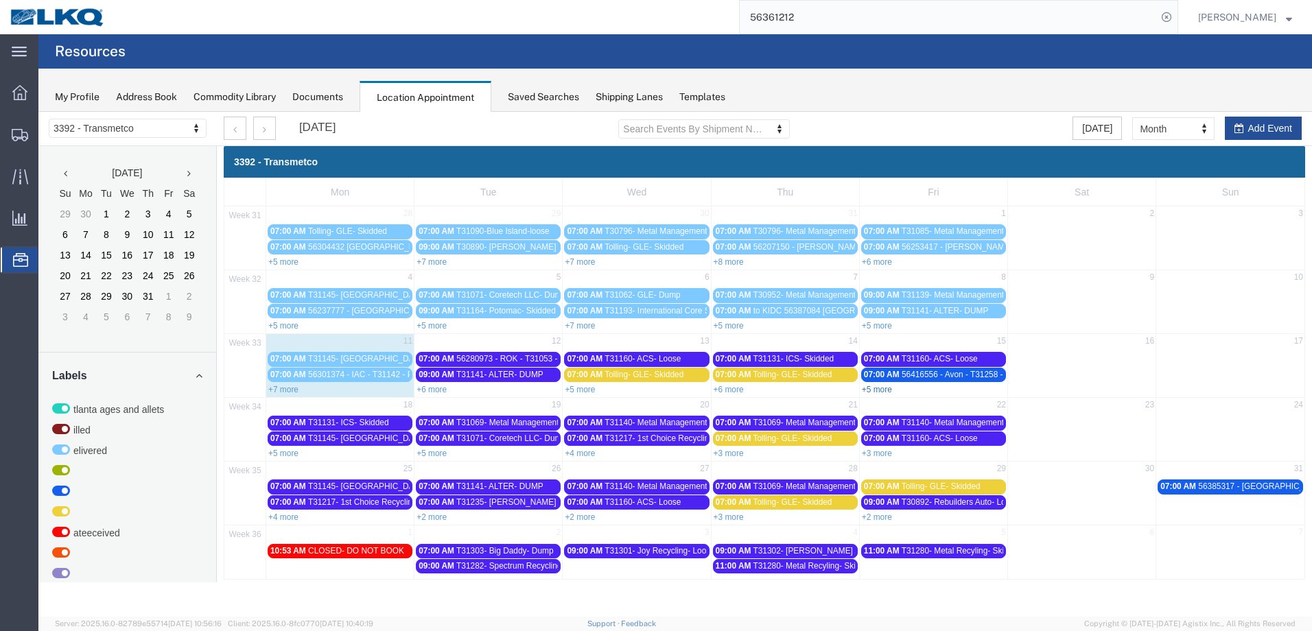
click at [887, 390] on link "+5 more" at bounding box center [877, 390] width 30 height 10
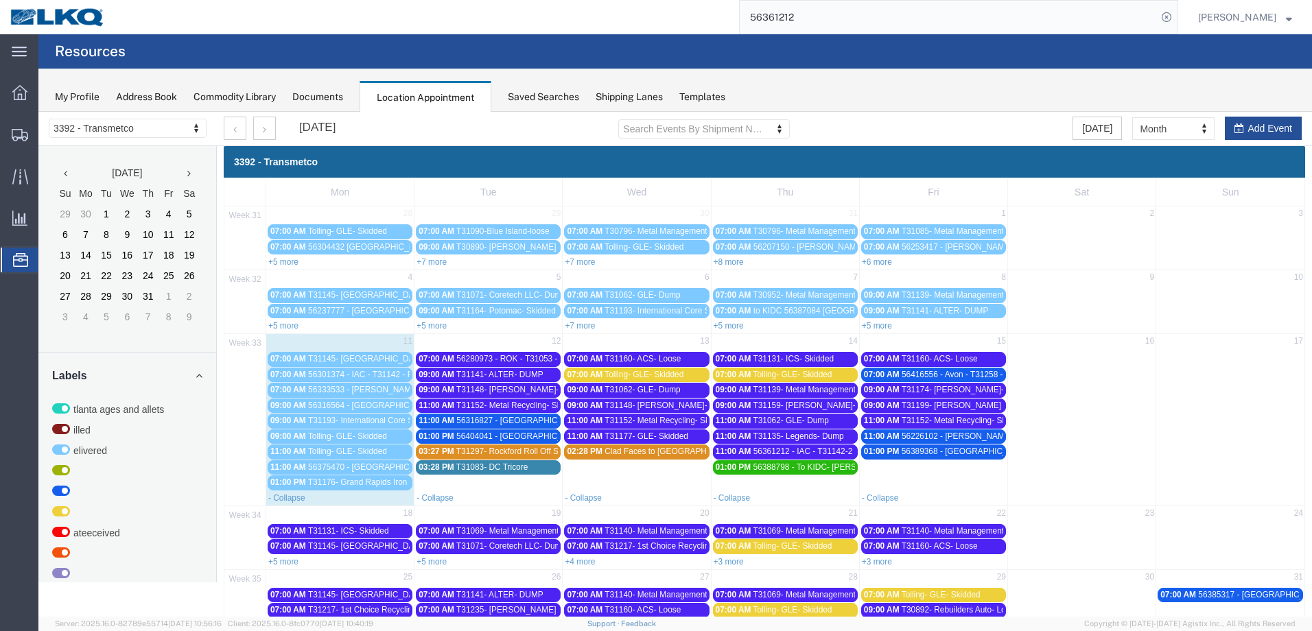
click at [941, 450] on span "56389368 - [GEOGRAPHIC_DATA] - T31275 - Palletized" at bounding box center [1004, 452] width 206 height 10
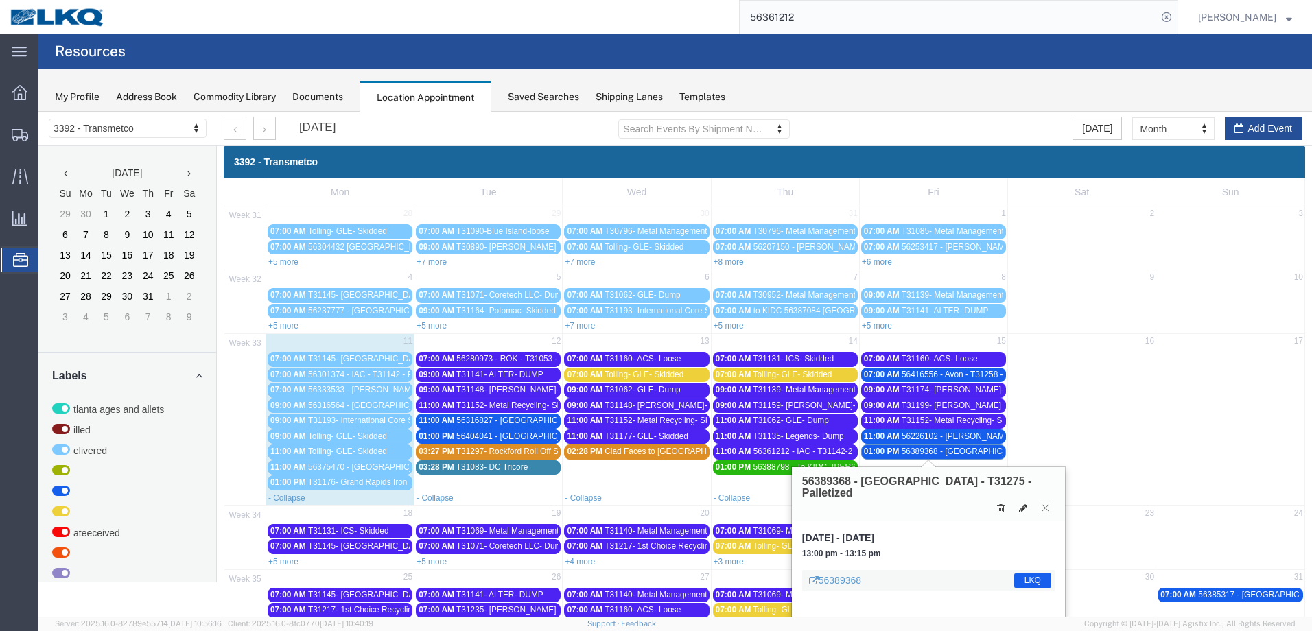
click at [1017, 501] on button at bounding box center [1022, 508] width 19 height 14
select select "1"
select select "22"
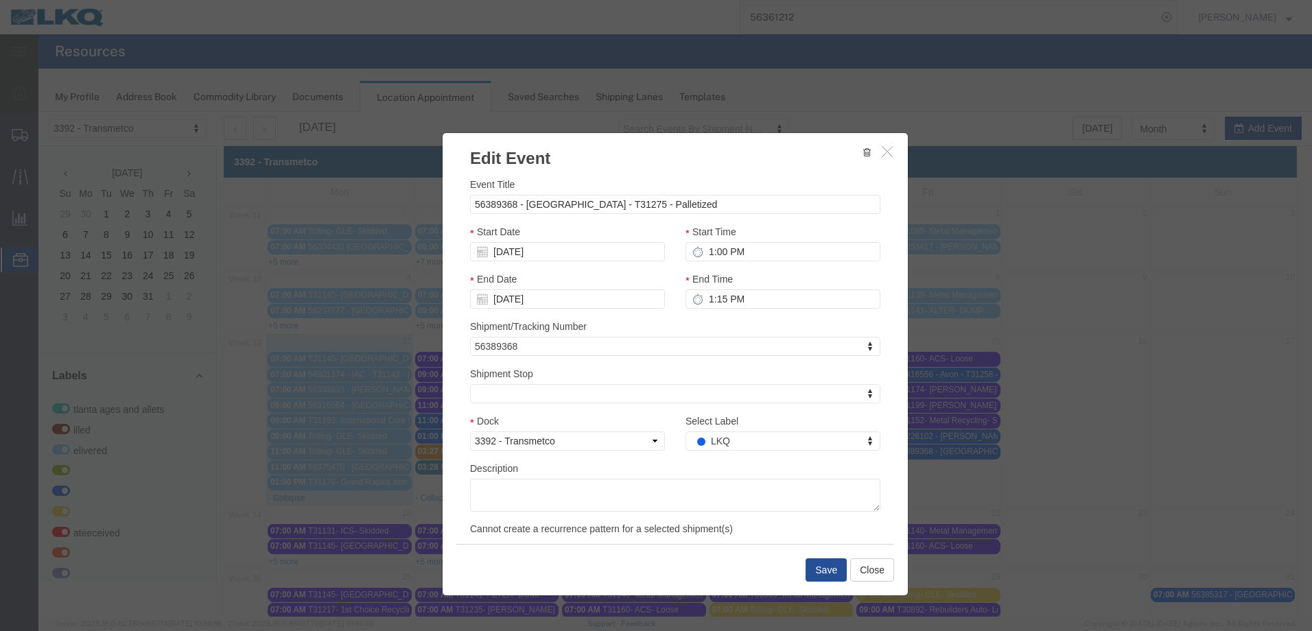
select select
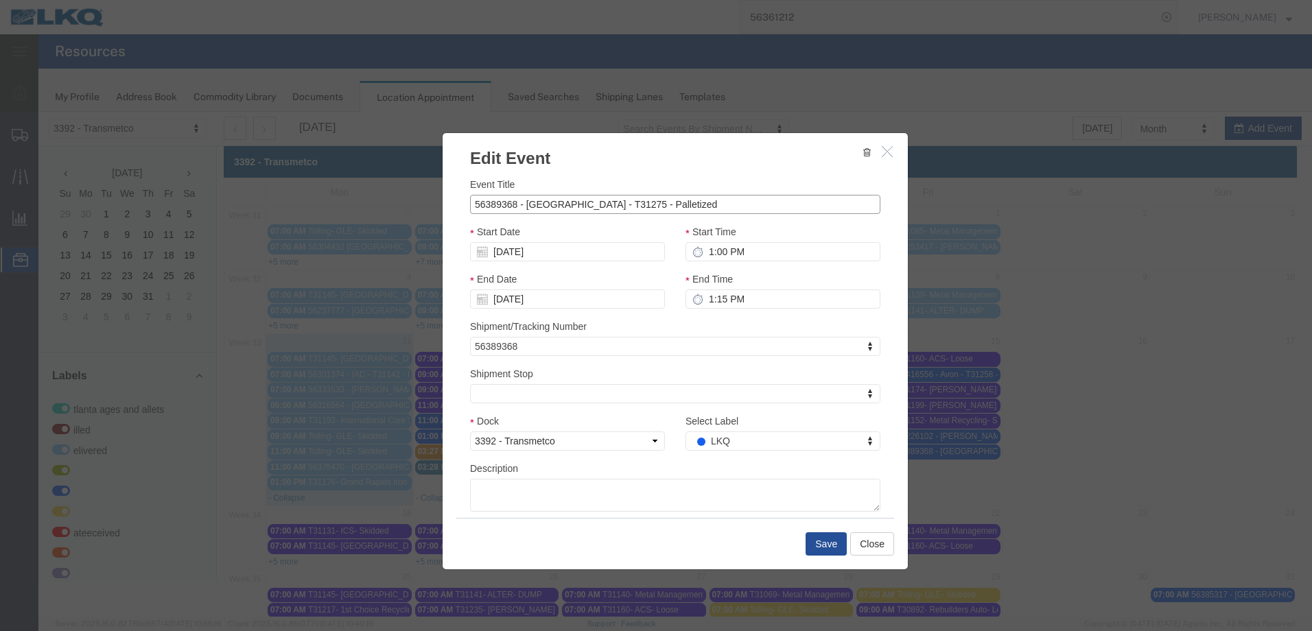
click at [520, 204] on input "56389368 - [GEOGRAPHIC_DATA] - T31275 - Palletized" at bounding box center [675, 204] width 410 height 19
type input "56389368 - To KIDC Portland - T31275 - Palletized"
type input "tr"
select select "21"
drag, startPoint x: 694, startPoint y: 208, endPoint x: 428, endPoint y: 215, distance: 266.3
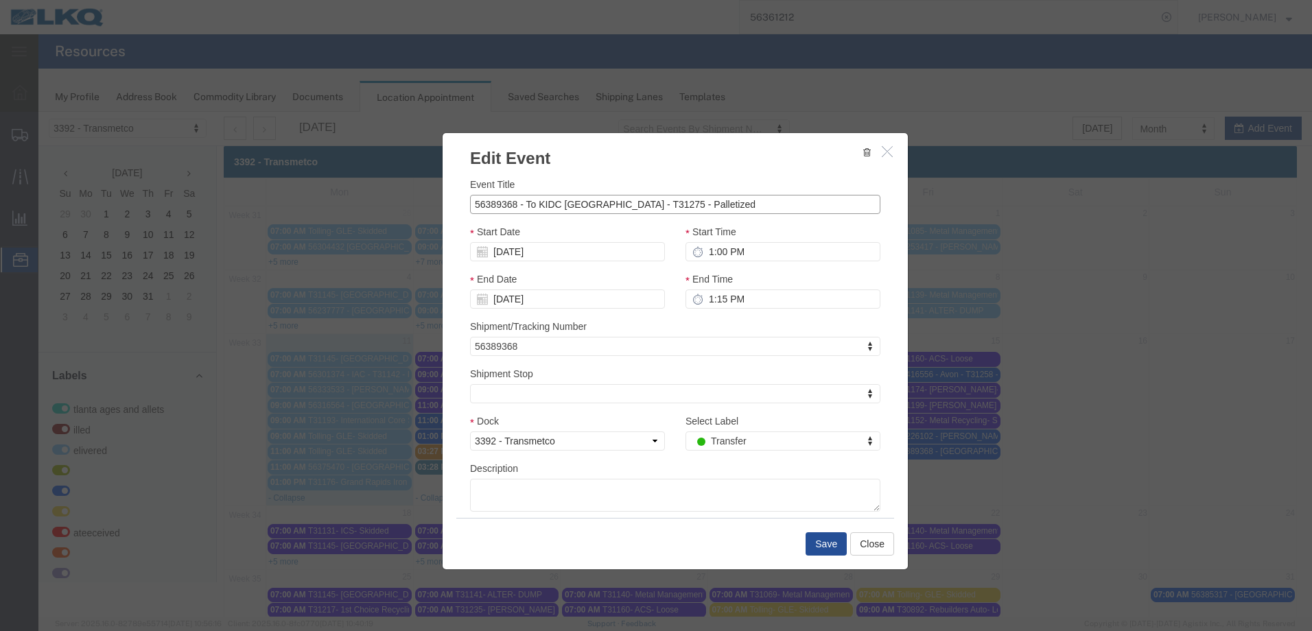
click at [428, 215] on div "Edit Event Event Title 56389368 - To KIDC Portland - T31275 - Palletized Start …" at bounding box center [674, 364] width 1273 height 505
click at [829, 547] on button "Save" at bounding box center [825, 543] width 41 height 23
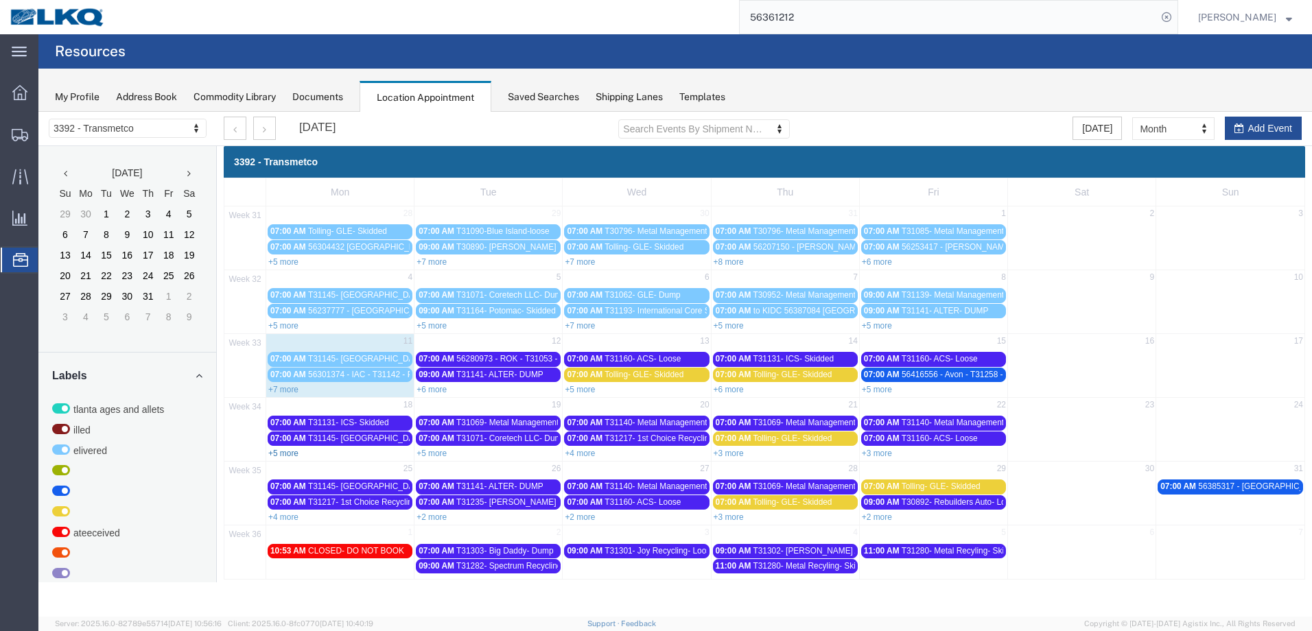
click at [287, 451] on link "+5 more" at bounding box center [283, 454] width 30 height 10
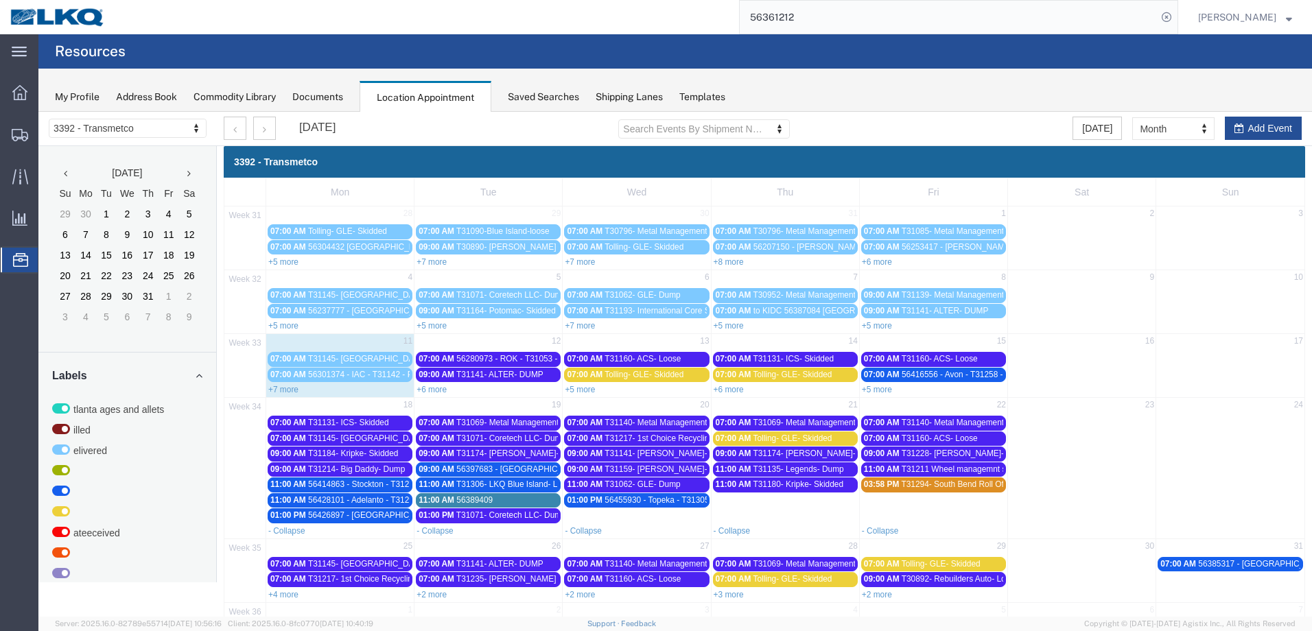
click at [639, 504] on span "56455930 - Topeka - T31305 - Palletized" at bounding box center [677, 500] width 147 height 10
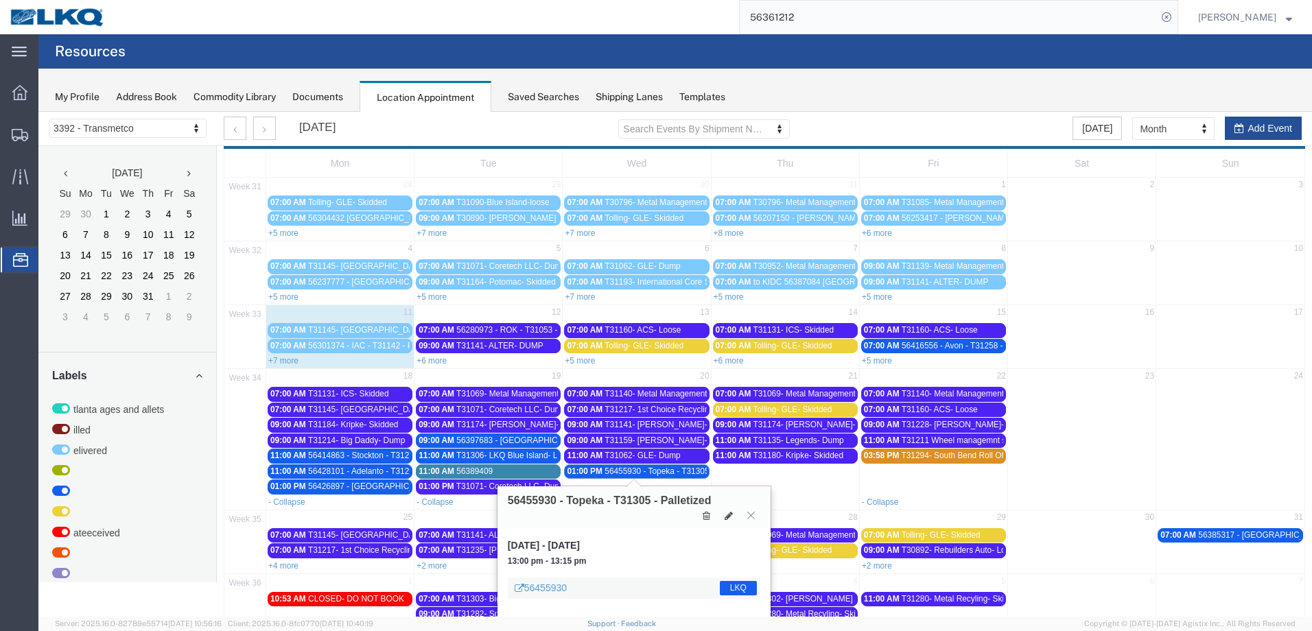
scroll to position [55, 0]
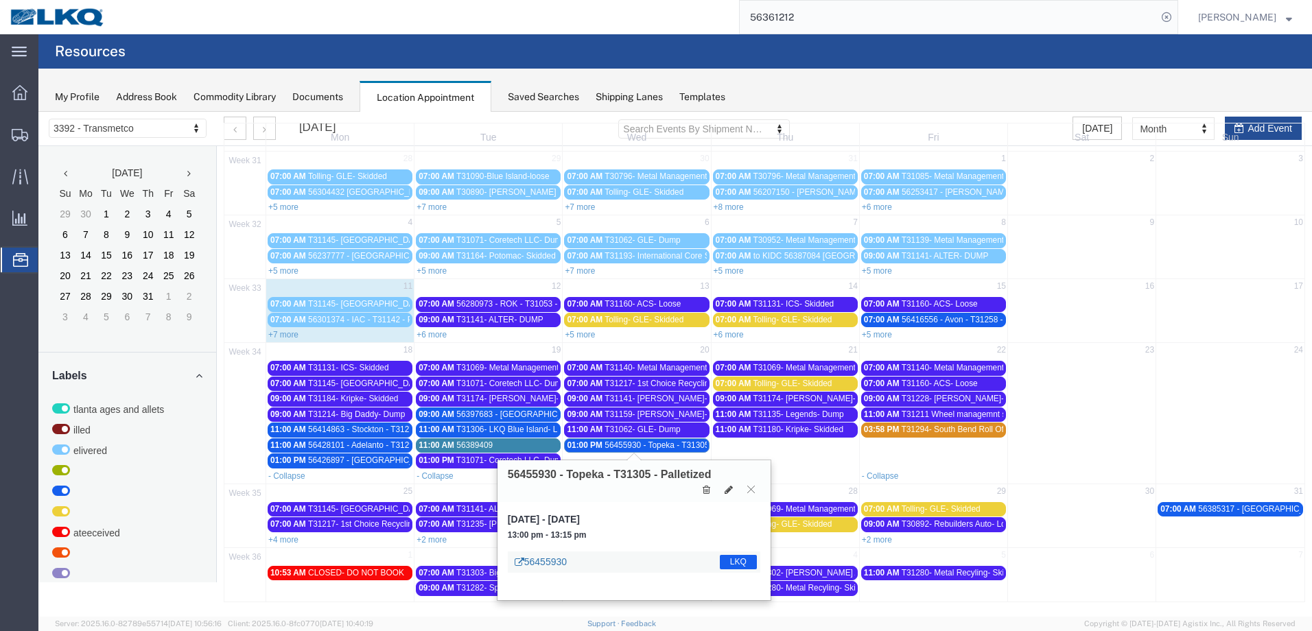
click at [550, 561] on link "56455930" at bounding box center [541, 562] width 52 height 14
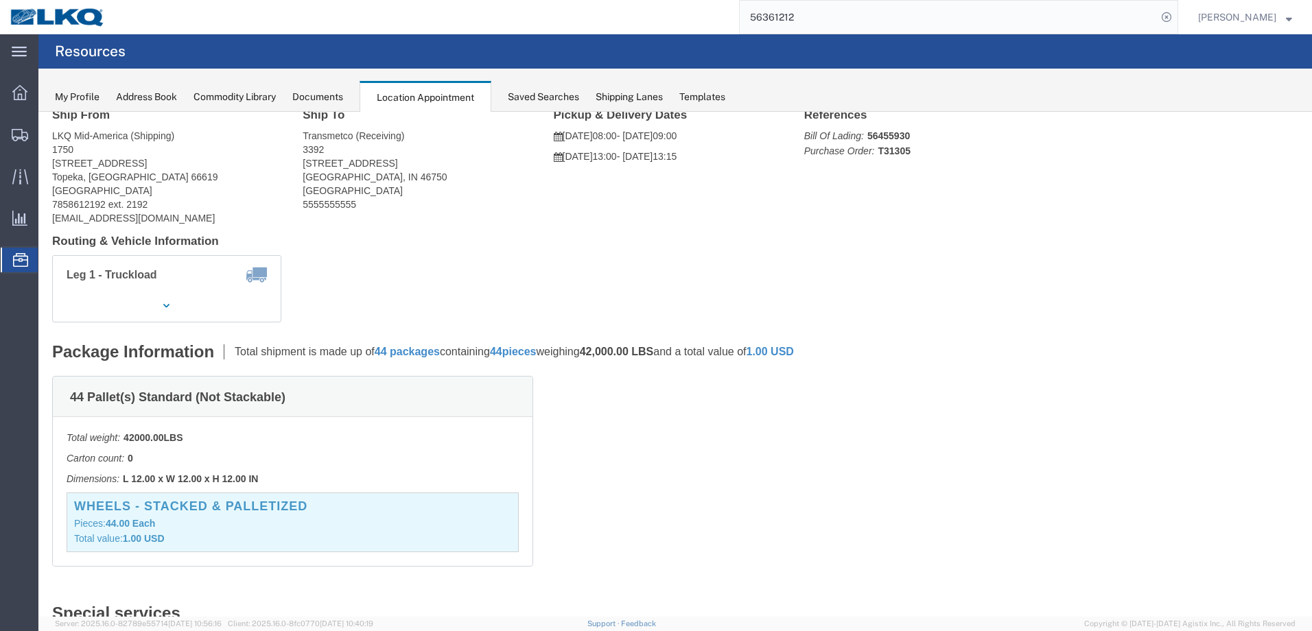
click at [16, 262] on icon at bounding box center [20, 260] width 15 height 14
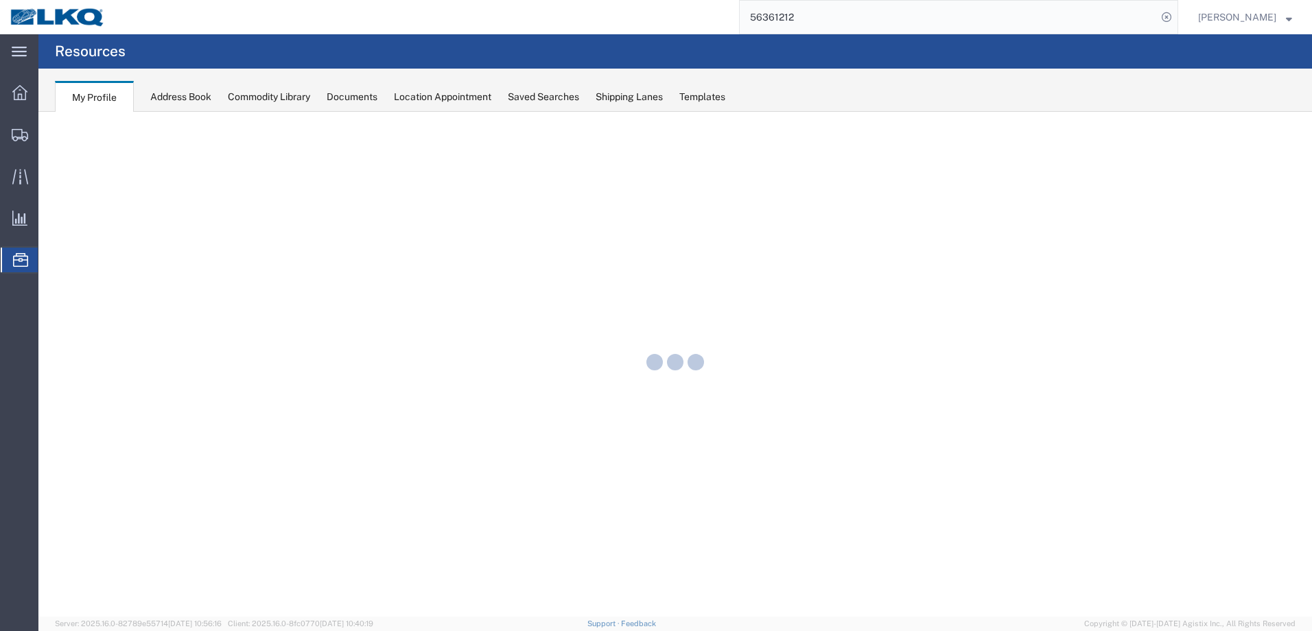
click at [462, 95] on div "Location Appointment" at bounding box center [442, 97] width 97 height 14
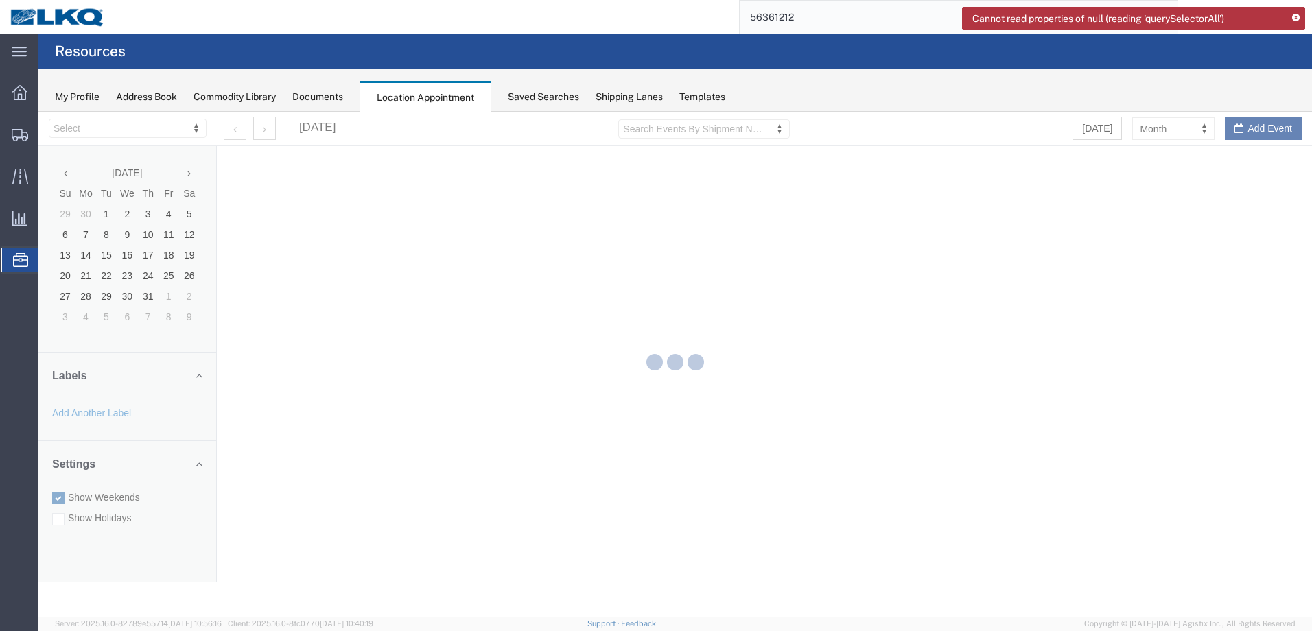
select select "28018"
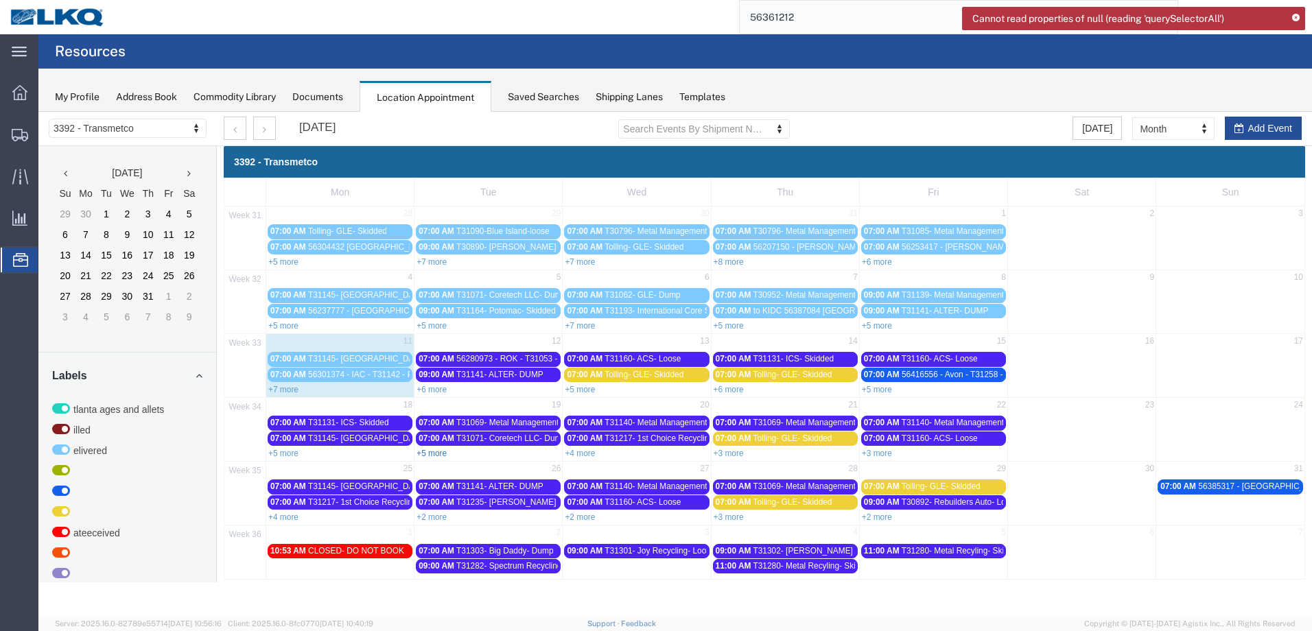
click at [432, 456] on link "+5 more" at bounding box center [431, 454] width 30 height 10
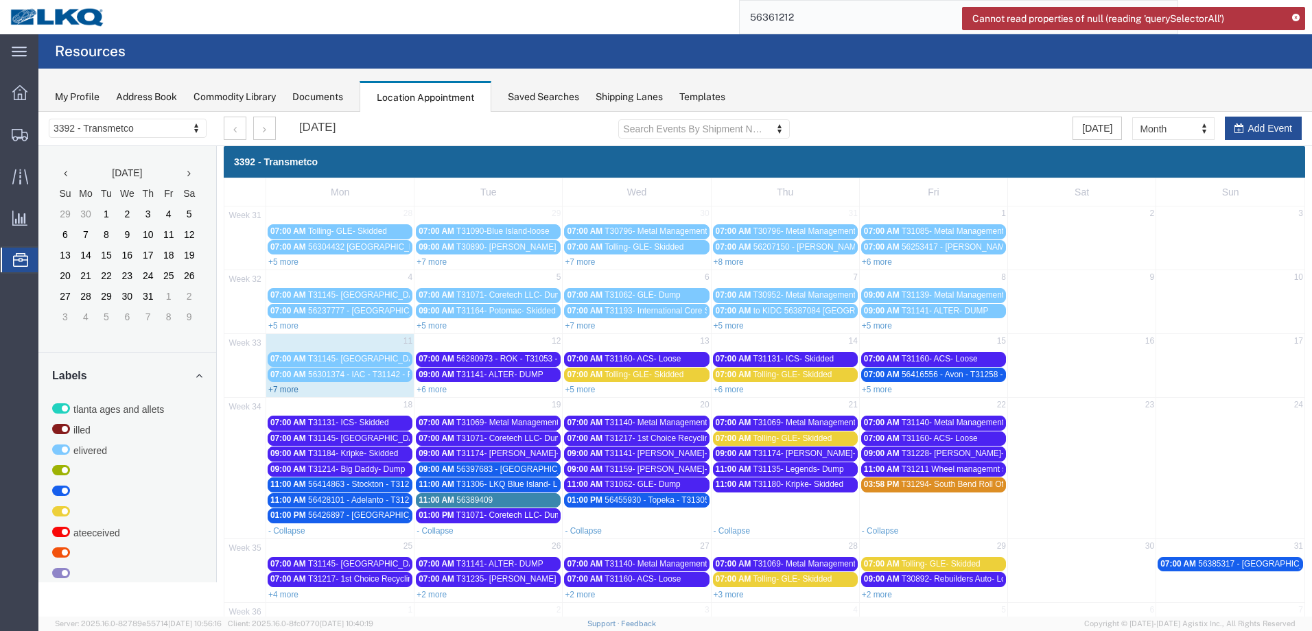
click at [270, 391] on link "+7 more" at bounding box center [283, 390] width 30 height 10
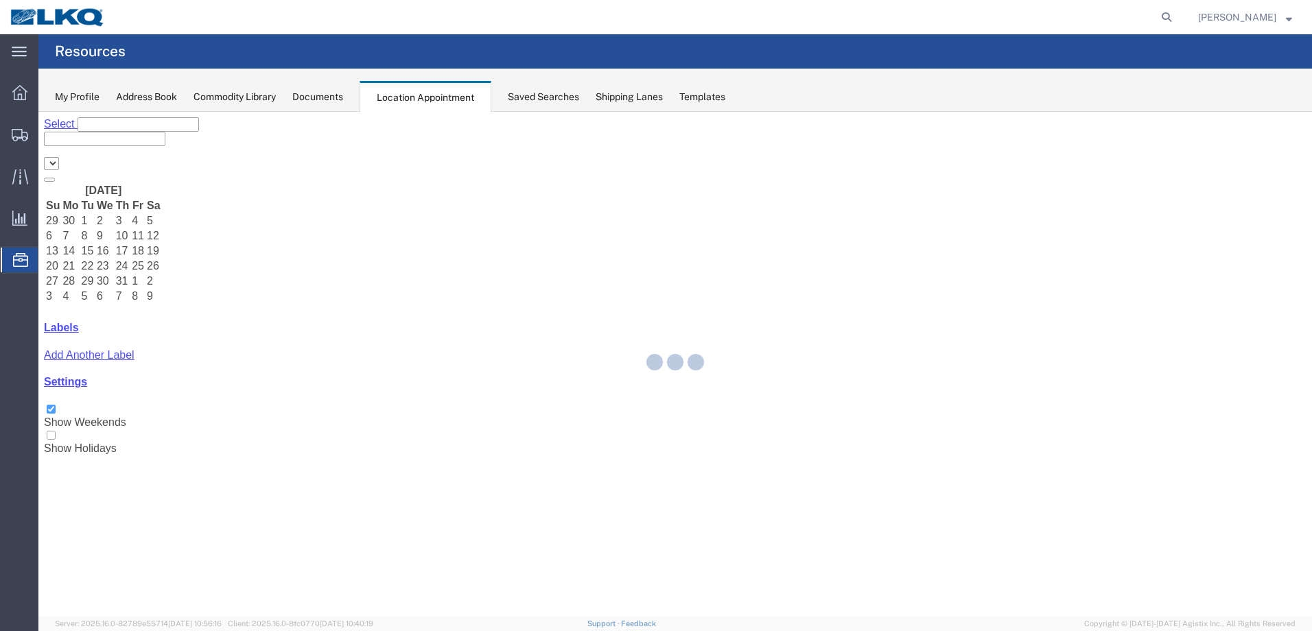
select select "28018"
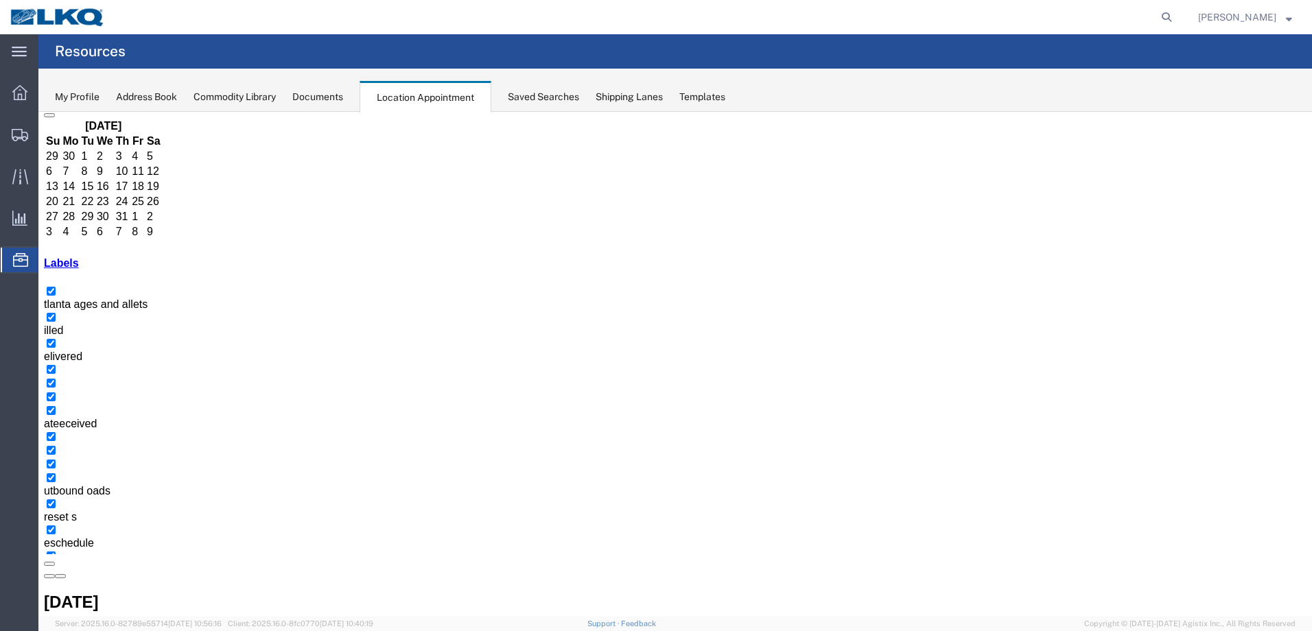
scroll to position [163, 0]
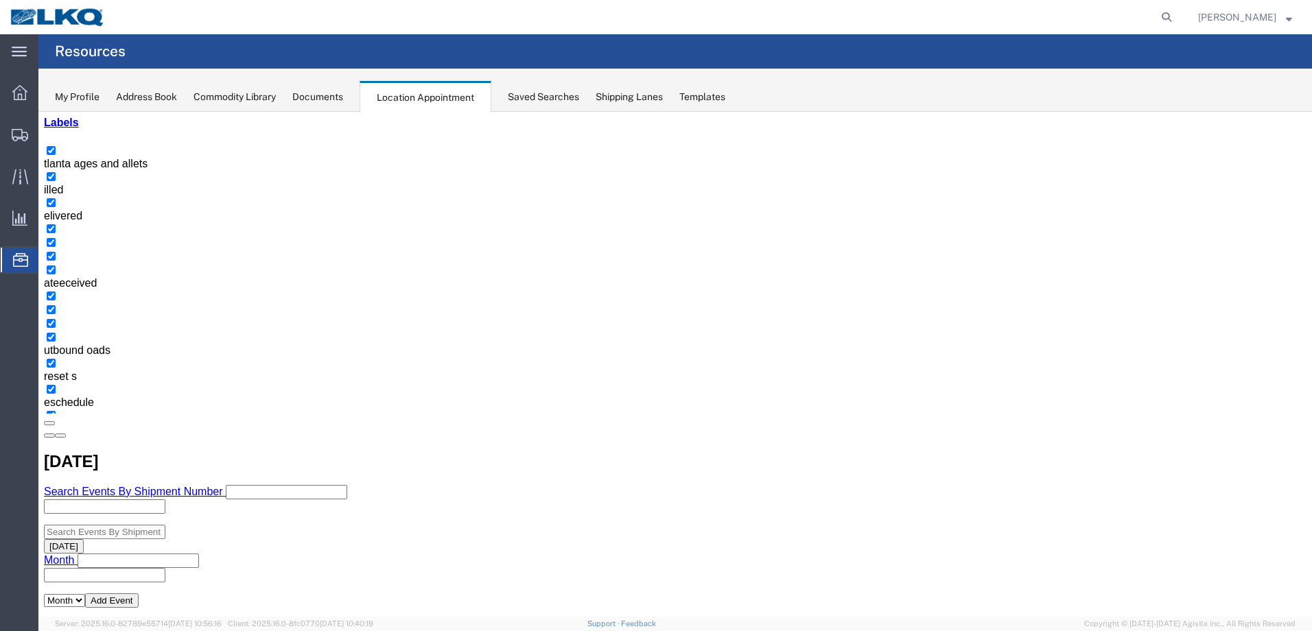
scroll to position [224, 0]
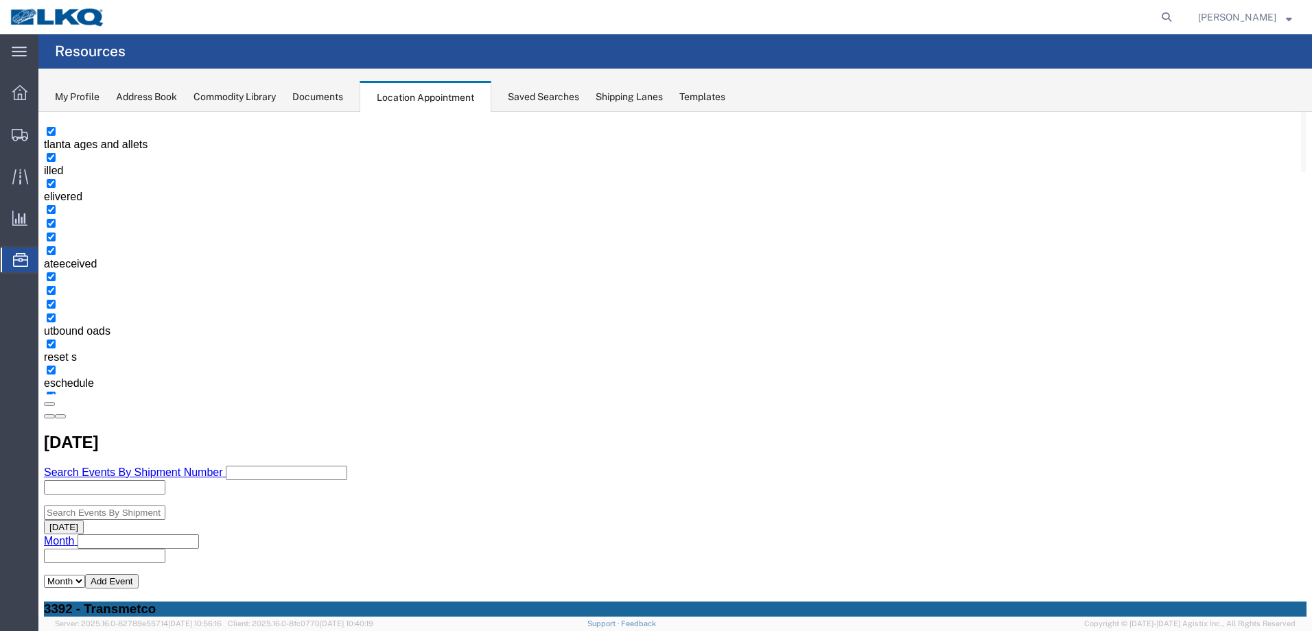
drag, startPoint x: 580, startPoint y: 449, endPoint x: 582, endPoint y: 440, distance: 9.2
select select "1"
select select "23"
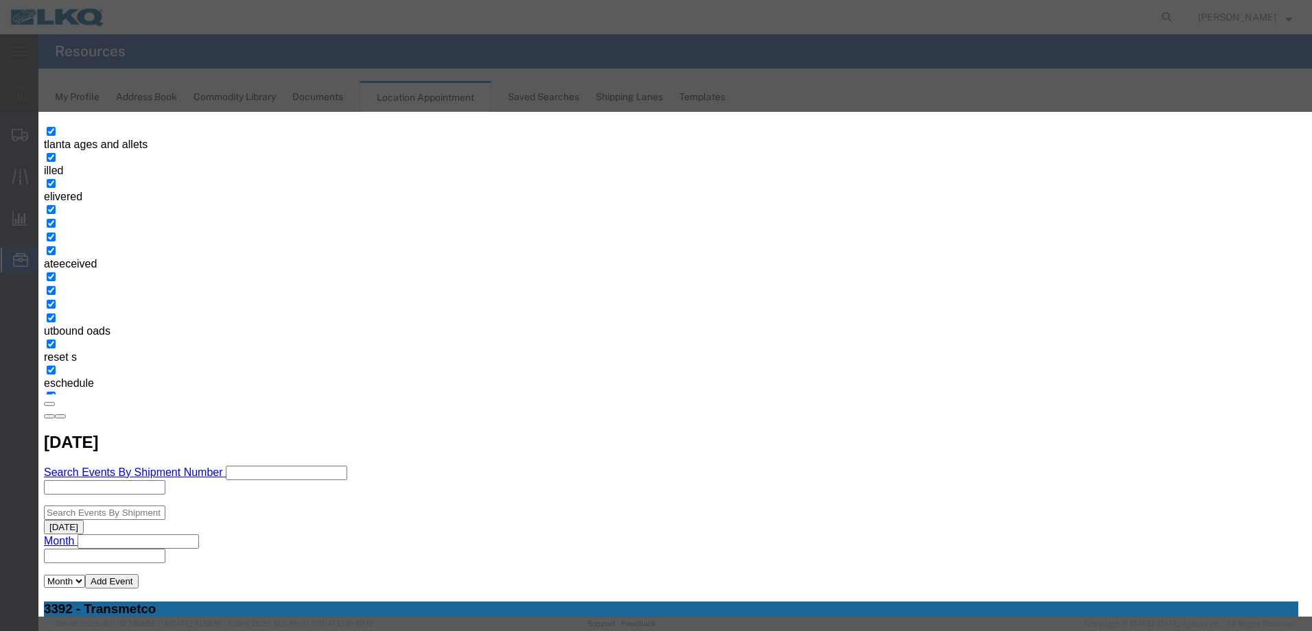
drag, startPoint x: 593, startPoint y: 200, endPoint x: 461, endPoint y: 242, distance: 138.9
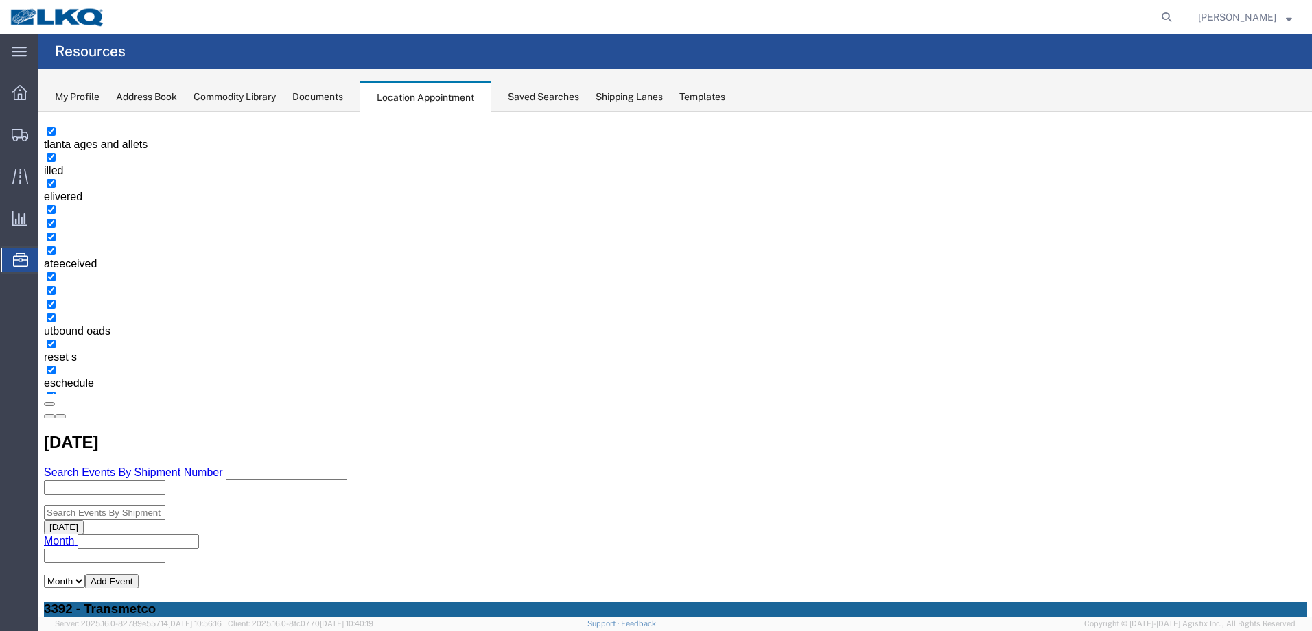
scroll to position [0, 0]
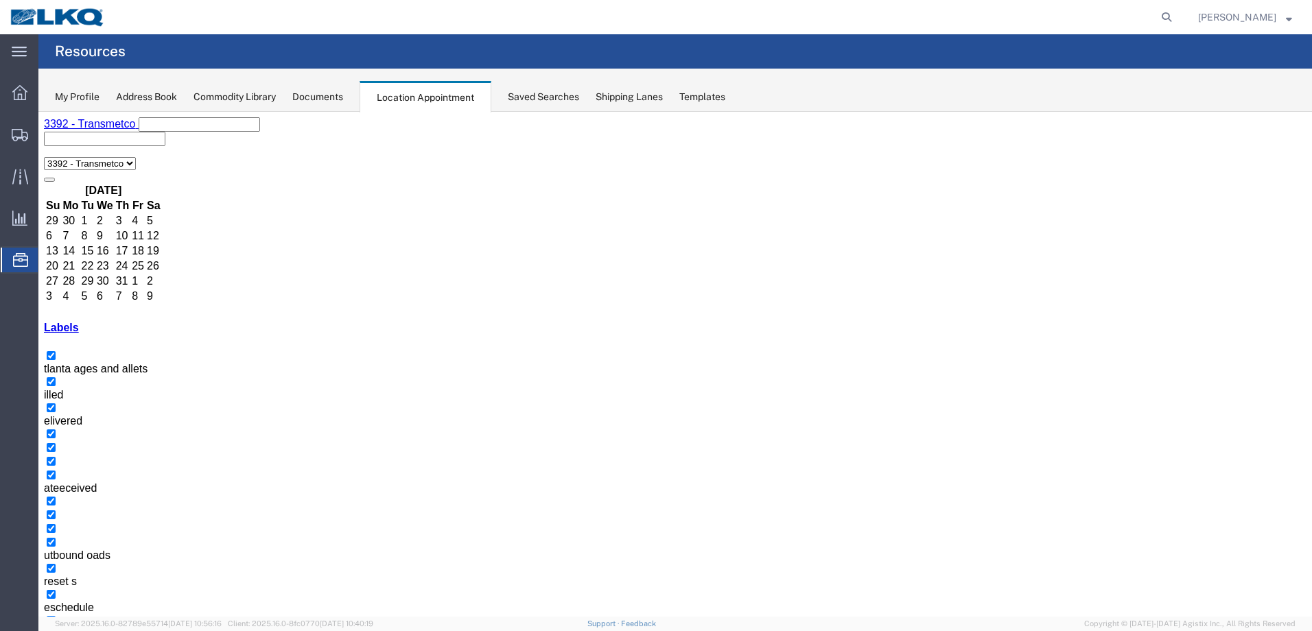
select select "1"
select select
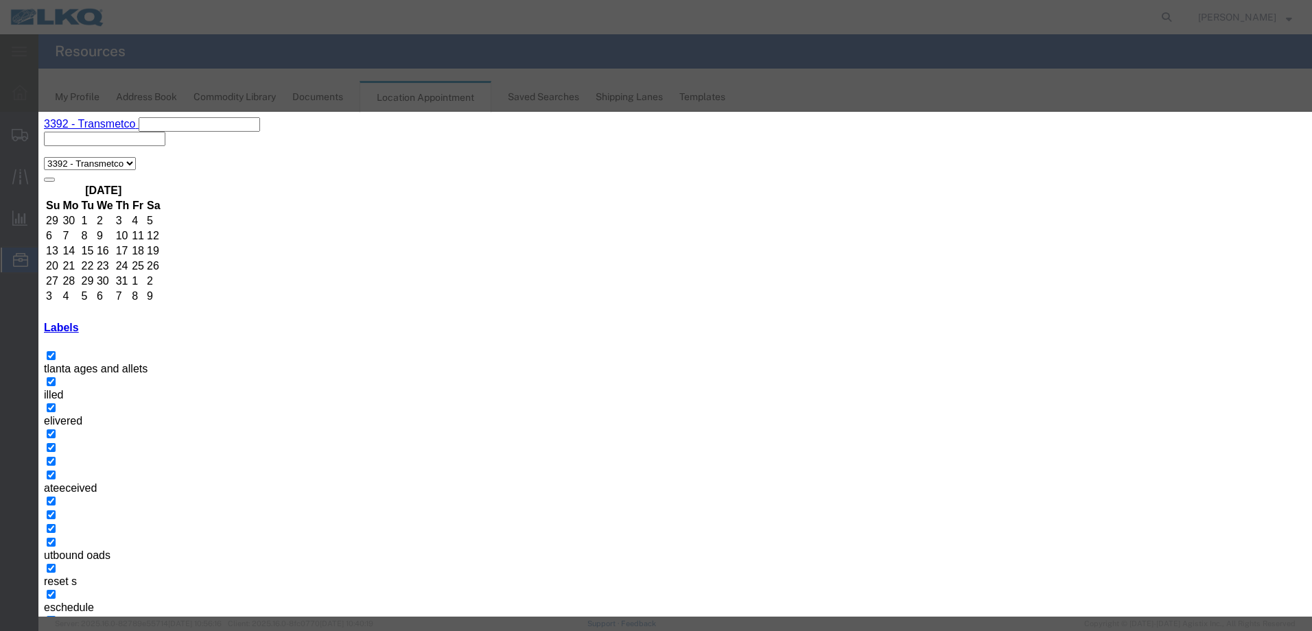
paste input "T31303- Big Daddy- Dump"
type input "T31303- Big Daddy- Dump"
type input "7:00 a"
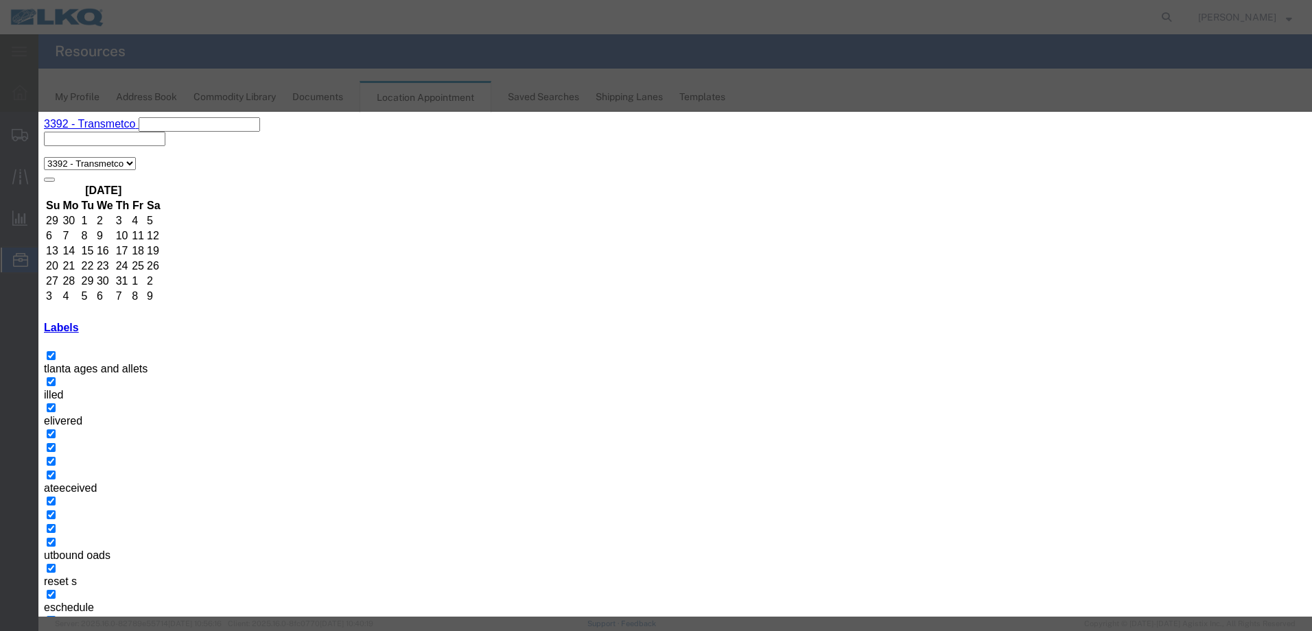
type input "th"
select select "23"
